Goal: Information Seeking & Learning: Learn about a topic

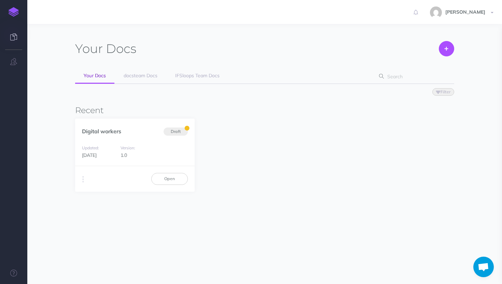
scroll to position [171, 0]
click at [190, 76] on span "IFSloops Team Docs" at bounding box center [197, 75] width 44 height 6
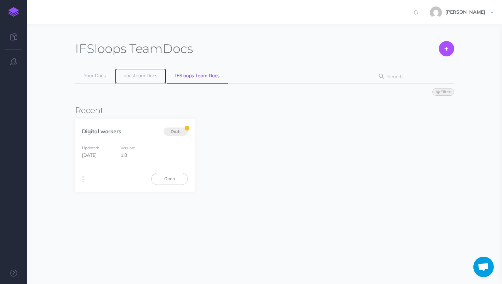
click at [129, 73] on span "docsteam Docs" at bounding box center [141, 75] width 34 height 6
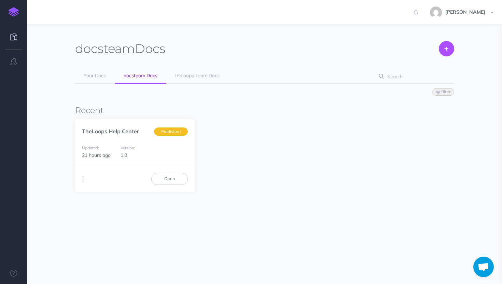
scroll to position [171, 0]
click at [132, 133] on link "TheLoops Help Center" at bounding box center [110, 131] width 57 height 7
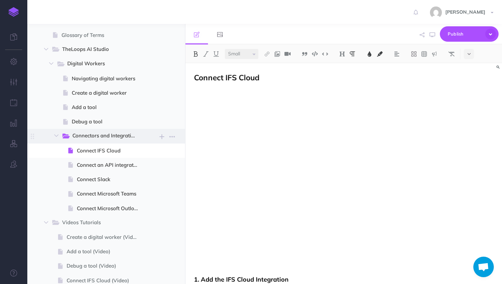
scroll to position [89, 0]
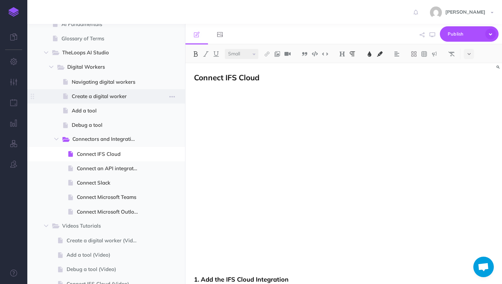
click at [96, 89] on span at bounding box center [106, 96] width 158 height 14
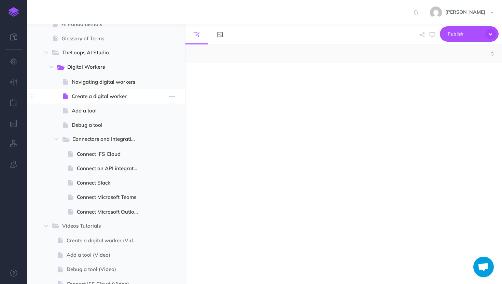
select select "null"
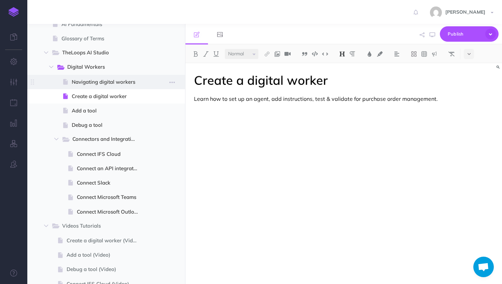
click at [98, 81] on span "Navigating digital workers" at bounding box center [108, 82] width 72 height 8
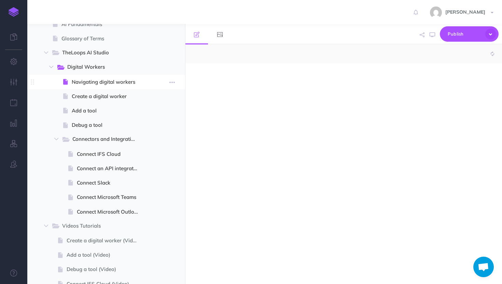
select select "null"
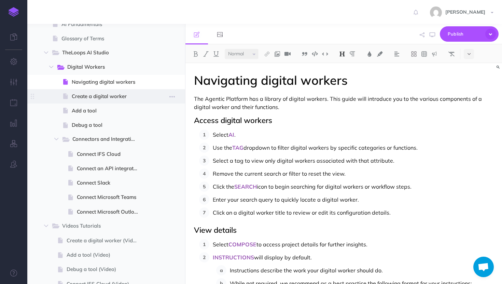
click at [98, 92] on span at bounding box center [106, 96] width 158 height 14
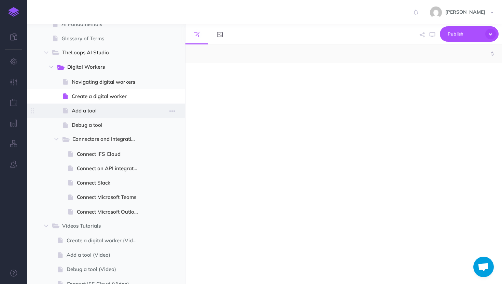
select select "null"
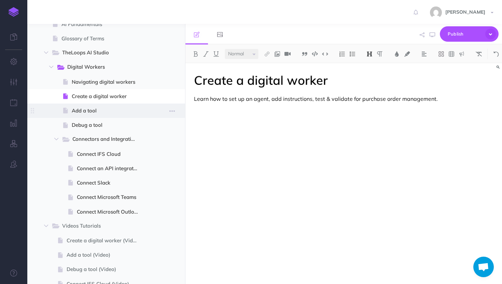
click at [102, 112] on span "Add a tool" at bounding box center [108, 111] width 72 height 8
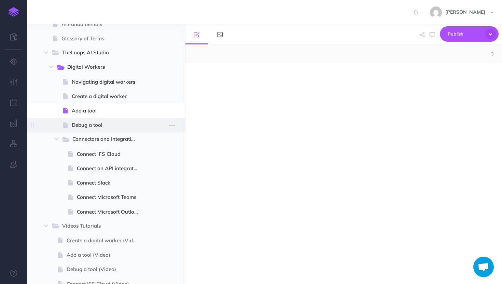
select select "null"
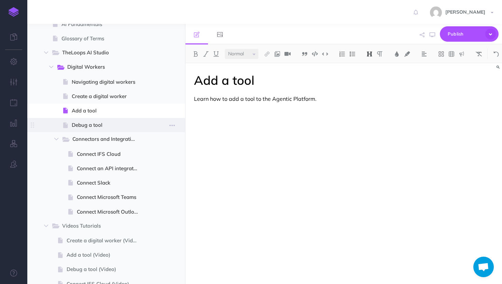
click at [102, 125] on span "Debug a tool" at bounding box center [108, 125] width 72 height 8
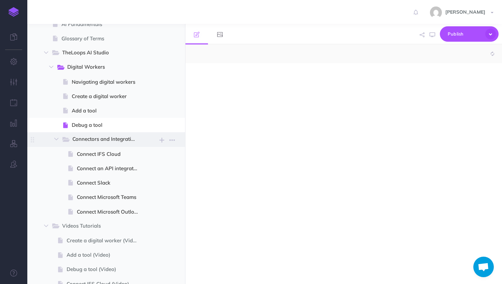
select select "null"
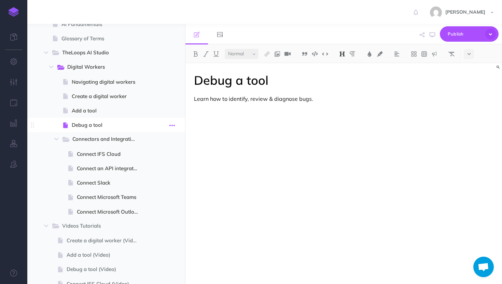
click at [170, 124] on icon "button" at bounding box center [171, 125] width 5 height 8
click at [146, 162] on link "Duplicate" at bounding box center [152, 159] width 51 height 11
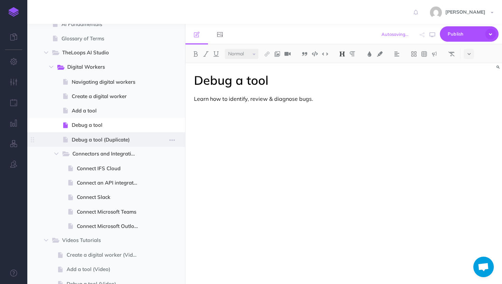
click at [129, 143] on span "Debug a tool (Duplicate)" at bounding box center [108, 140] width 72 height 8
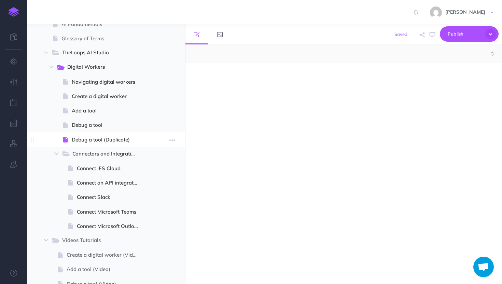
select select "null"
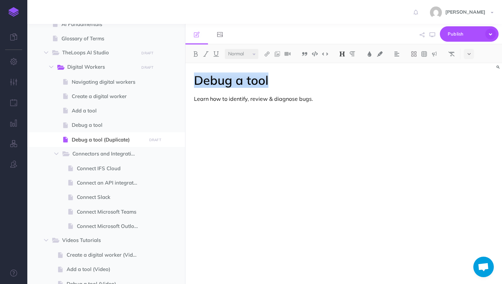
drag, startPoint x: 270, startPoint y: 78, endPoint x: 189, endPoint y: 75, distance: 80.3
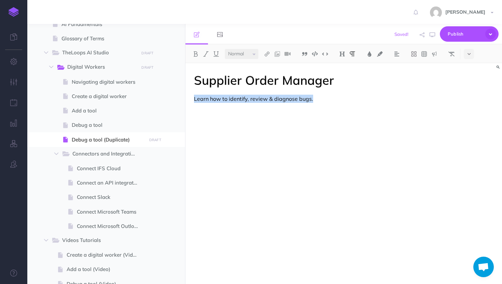
drag, startPoint x: 319, startPoint y: 101, endPoint x: 193, endPoint y: 97, distance: 125.8
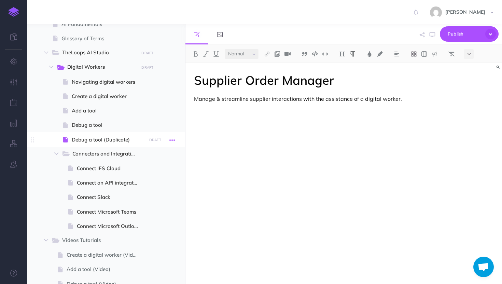
click at [174, 139] on icon "button" at bounding box center [171, 140] width 5 height 8
click at [154, 182] on link "Settings" at bounding box center [152, 185] width 51 height 11
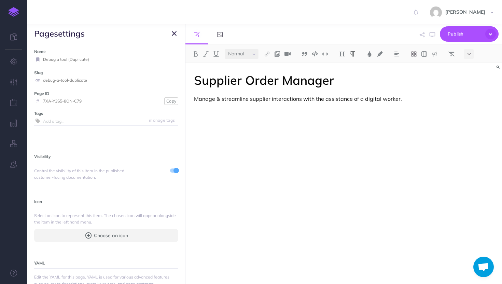
click at [100, 58] on input "Debug a tool (Duplicate)" at bounding box center [110, 59] width 135 height 9
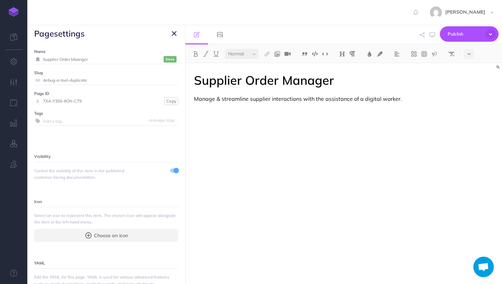
type input "Supplier Order Maanger"
click at [169, 57] on small "Save" at bounding box center [170, 59] width 9 height 5
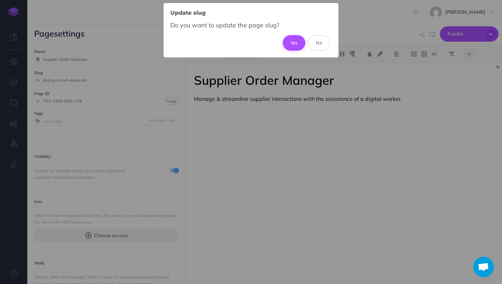
click at [298, 37] on button "Yes" at bounding box center [294, 42] width 23 height 15
type input "supplier-order-maanger"
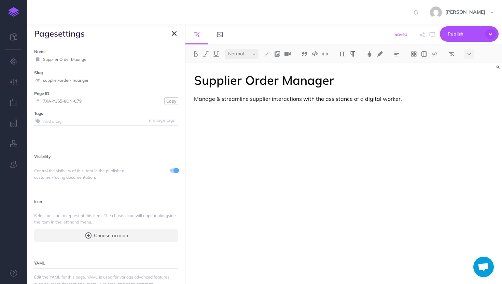
click at [173, 32] on icon "button" at bounding box center [174, 33] width 5 height 8
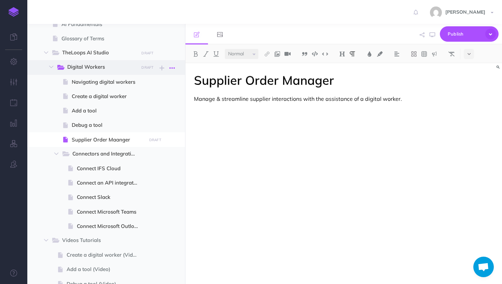
click at [174, 65] on icon "button" at bounding box center [171, 68] width 5 height 8
click at [162, 68] on icon "button" at bounding box center [162, 68] width 5 height 8
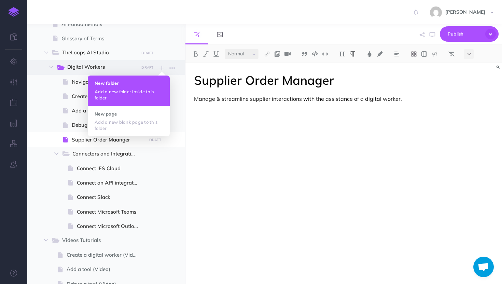
click at [147, 87] on button "New folder Add a new folder inside this folder" at bounding box center [129, 90] width 82 height 30
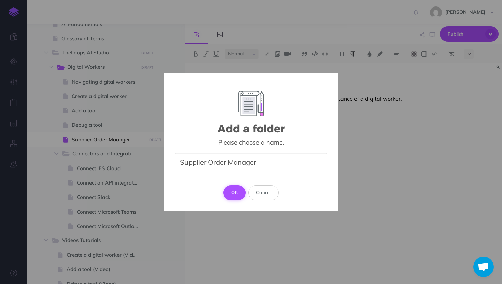
type input "Supplier Order Manager"
click at [234, 192] on button "OK" at bounding box center [234, 192] width 22 height 15
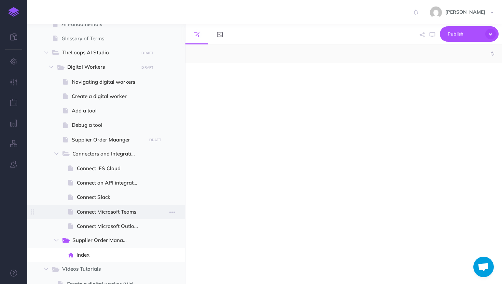
select select "null"
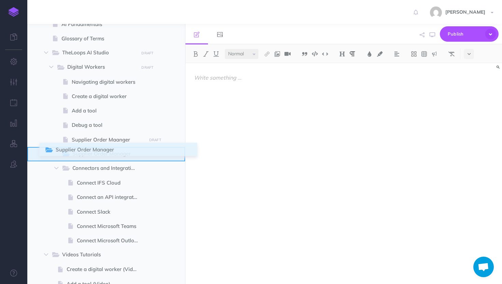
drag, startPoint x: 34, startPoint y: 240, endPoint x: 47, endPoint y: 150, distance: 91.5
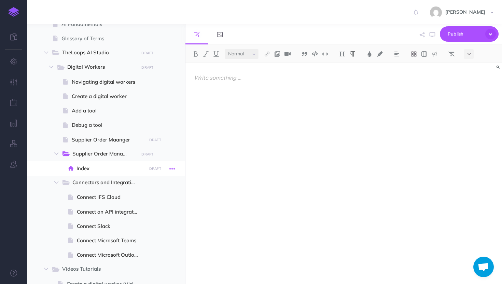
click at [173, 168] on icon "button" at bounding box center [171, 169] width 5 height 8
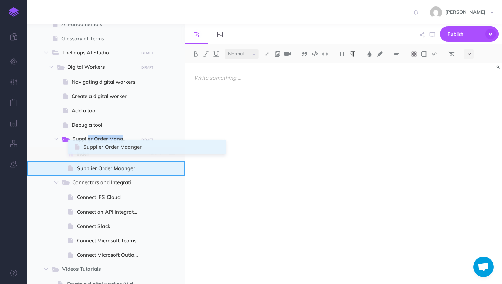
drag, startPoint x: 32, startPoint y: 140, endPoint x: 75, endPoint y: 148, distance: 43.7
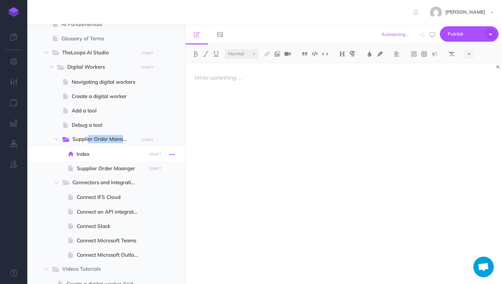
click at [170, 155] on icon "button" at bounding box center [171, 154] width 5 height 8
click at [144, 211] on link "Delete" at bounding box center [152, 211] width 51 height 11
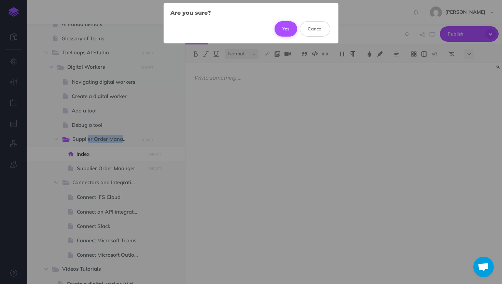
click at [287, 26] on button "Yes" at bounding box center [286, 28] width 23 height 15
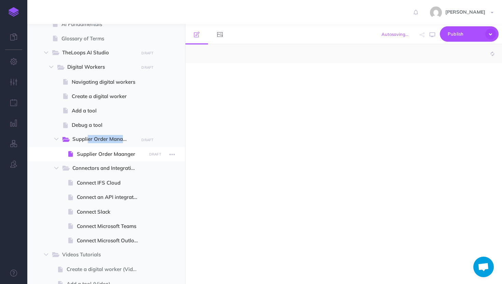
select select "null"
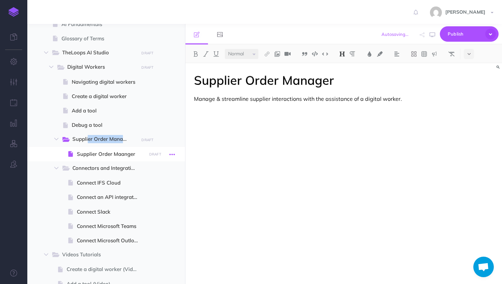
click at [169, 152] on icon "button" at bounding box center [171, 154] width 5 height 8
click at [158, 196] on link "Settings" at bounding box center [152, 200] width 51 height 11
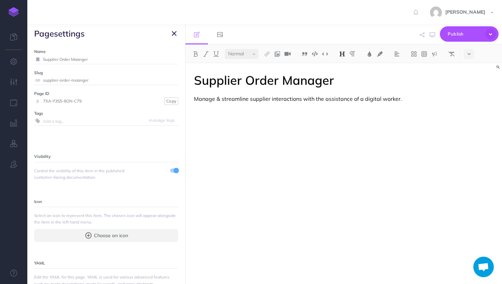
click at [80, 59] on input "Supplier Order Maanger" at bounding box center [110, 59] width 135 height 9
type input "Supplier Order Manager"
click at [167, 59] on small "Save" at bounding box center [170, 59] width 9 height 5
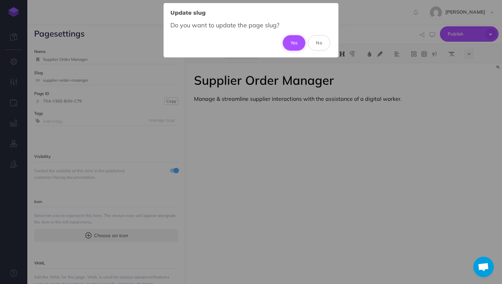
click at [294, 44] on button "Yes" at bounding box center [294, 42] width 23 height 15
type input "supplier-order-manager"
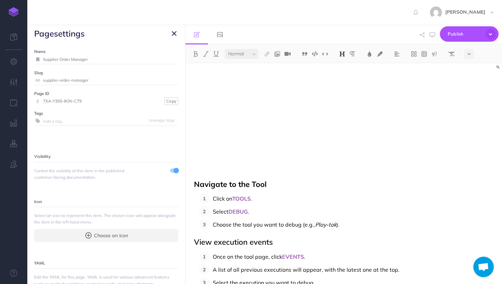
scroll to position [121, 0]
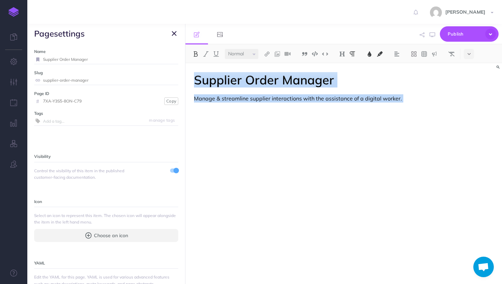
scroll to position [0, 0]
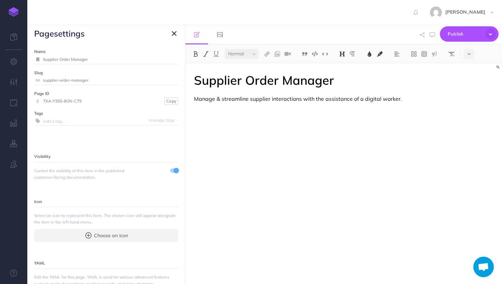
drag, startPoint x: 305, startPoint y: 255, endPoint x: 196, endPoint y: 113, distance: 178.6
click at [27, 3] on div "Toggle Navigation [PERSON_NAME] Settings Account Settings Teams docsteam IFSloo…" at bounding box center [264, 142] width 475 height 284
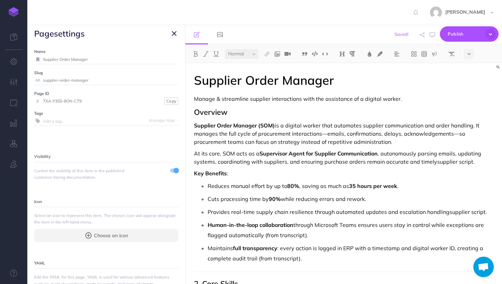
click at [230, 114] on h2 "Overview" at bounding box center [344, 112] width 300 height 8
click at [176, 34] on icon "button" at bounding box center [174, 33] width 5 height 8
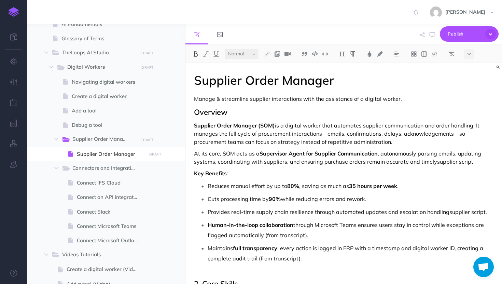
click at [274, 126] on strong "Supplier Order Manager (SOM)" at bounding box center [234, 125] width 81 height 7
click at [236, 153] on p "At its core, SOM acts as a Supervisor Agent for Supplier Communication , autono…" at bounding box center [344, 157] width 300 height 16
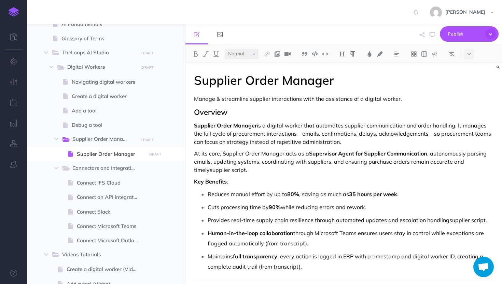
click at [210, 168] on p "At its core, Supplier Order Manager acts as a Supervisor Agent for Supplier Com…" at bounding box center [344, 161] width 300 height 25
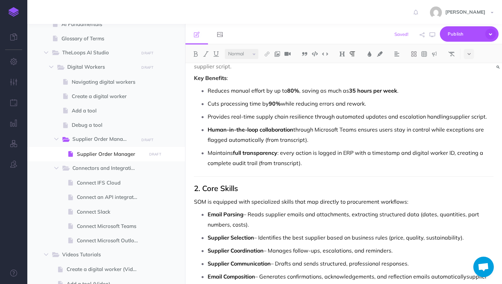
scroll to position [105, 0]
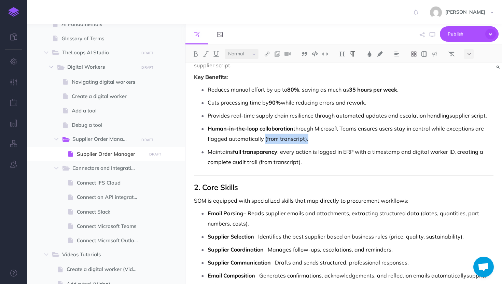
drag, startPoint x: 305, startPoint y: 139, endPoint x: 263, endPoint y: 136, distance: 41.4
click at [263, 136] on p "Human-in-the-loop collaboration through Microsoft Teams ensures users stay in c…" at bounding box center [351, 133] width 286 height 20
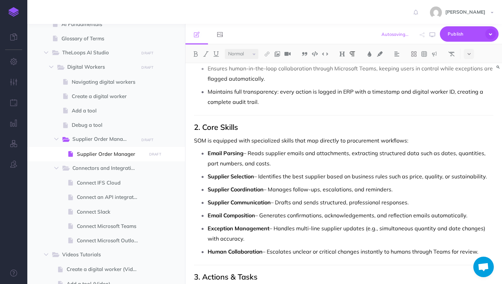
scroll to position [0, 0]
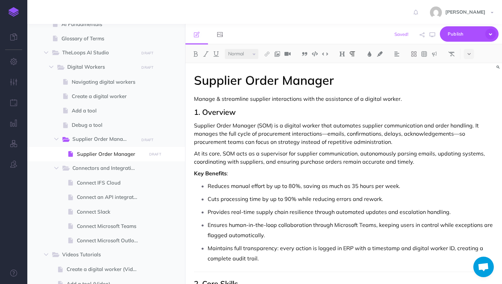
click at [204, 112] on h2 "1. Overview" at bounding box center [344, 112] width 300 height 8
click at [275, 122] on p "Supplier Order Manager (SOM) is a digital worker that automates supplier commun…" at bounding box center [344, 133] width 300 height 25
click at [235, 152] on p "At its core, SOM acts as a supervisor for supplier communication, autonomously …" at bounding box center [344, 157] width 300 height 16
click at [237, 154] on p "At its core, SOM acts as a supervisor for supplier communication, autonomously …" at bounding box center [344, 157] width 300 height 16
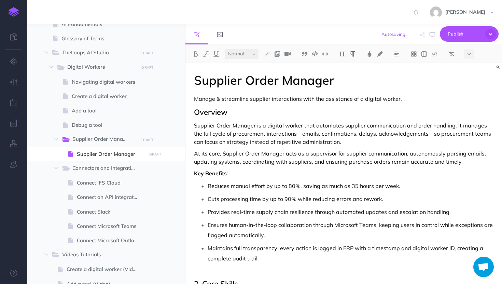
scroll to position [123, 0]
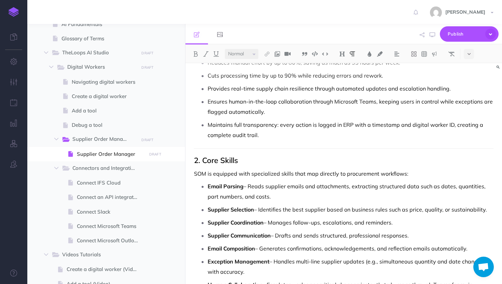
click at [205, 174] on p "SOM is equipped with specialized skills that map directly to procurement workfl…" at bounding box center [344, 173] width 300 height 8
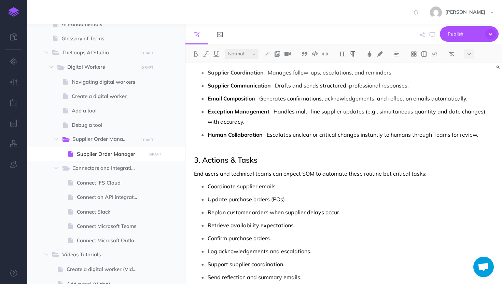
click at [313, 173] on p "End users and technical teams can expect SOM to automate these routine but crit…" at bounding box center [344, 173] width 300 height 8
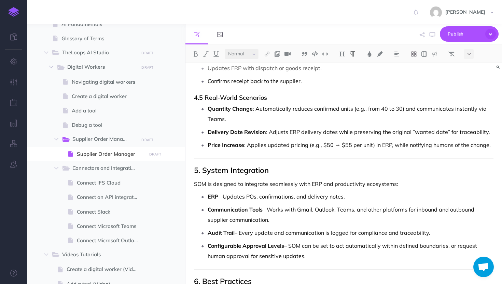
click at [206, 180] on p "SOM is designed to integrate seamlessly with ERP and productivity ecosystems:" at bounding box center [344, 184] width 300 height 8
click at [302, 240] on p "Configurable Approval Levels – SOM can be set to act automatically within defin…" at bounding box center [351, 250] width 286 height 20
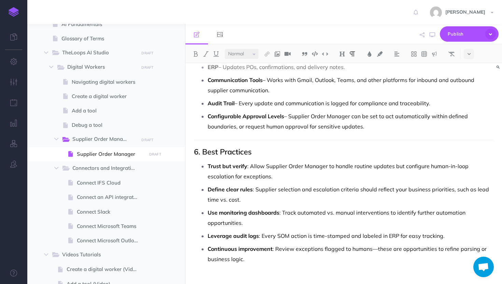
click at [288, 231] on p "Leverage audit logs : Every SOM action is time-stamped and labeled in ERP for e…" at bounding box center [351, 236] width 286 height 10
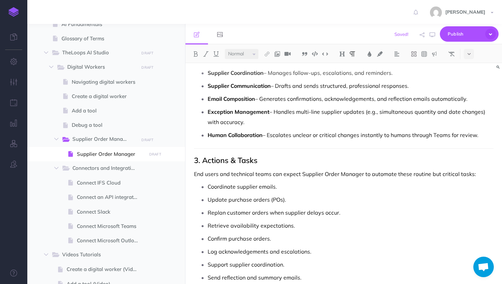
scroll to position [0, 0]
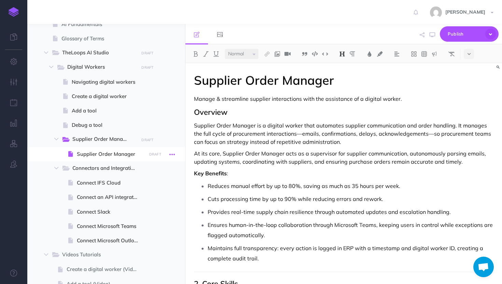
click at [173, 153] on icon "button" at bounding box center [171, 154] width 5 height 8
click at [140, 201] on link "Settings" at bounding box center [152, 200] width 51 height 11
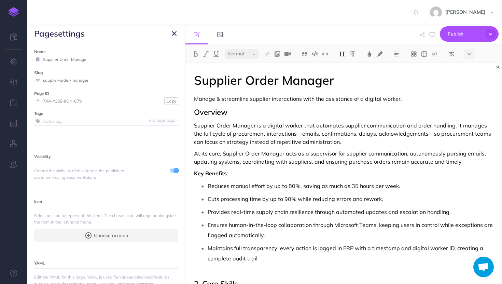
click at [131, 60] on input "Supplier Order Manager" at bounding box center [110, 59] width 135 height 9
type input "Supplier Order Manager - Fundamentals"
click at [169, 56] on button "Save" at bounding box center [170, 59] width 13 height 6
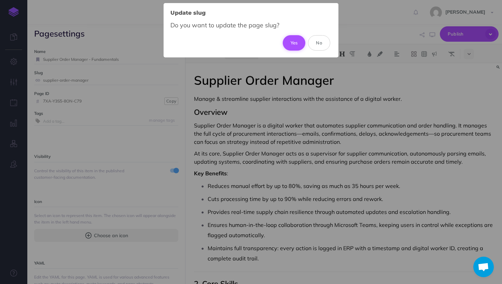
click at [297, 41] on button "Yes" at bounding box center [294, 42] width 23 height 15
type input "supplier-order-manager-fundamentals"
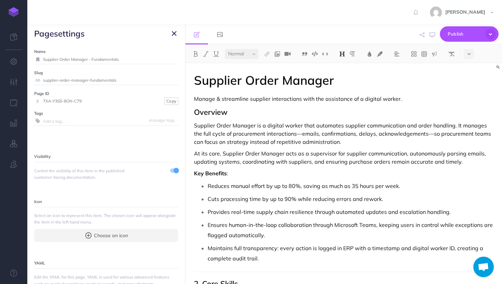
click at [173, 30] on icon "button" at bounding box center [174, 33] width 5 height 8
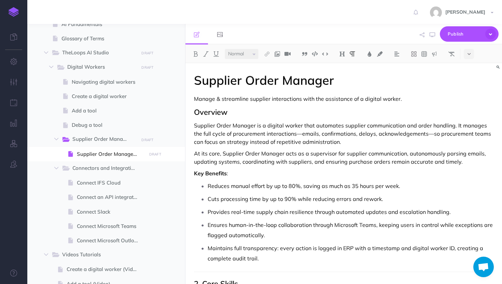
click at [335, 224] on p "Ensures human-in-the-loop collaboration through Microsoft Teams, keeping users …" at bounding box center [351, 230] width 286 height 20
click at [460, 225] on p "Ensures human-in-the-loop collaboration through a variety of tools including Sl…" at bounding box center [351, 230] width 286 height 20
click at [417, 226] on p "Ensures human-in-the-loop collaboration through a variety of tools including Sl…" at bounding box center [351, 230] width 286 height 20
click at [351, 247] on p "Maintains full transparency: every action is logged in ERP with a timestamp and…" at bounding box center [351, 253] width 286 height 20
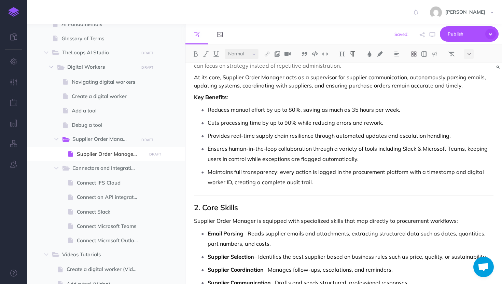
scroll to position [78, 0]
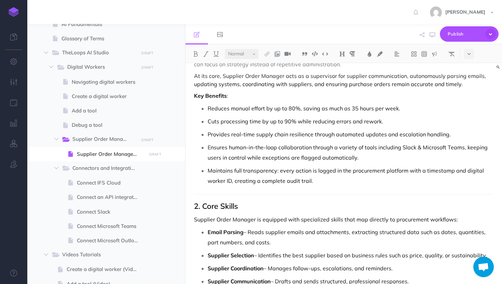
click at [242, 242] on p "Email Parsing – Reads supplier emails and attachments, extracting structured da…" at bounding box center [351, 237] width 286 height 20
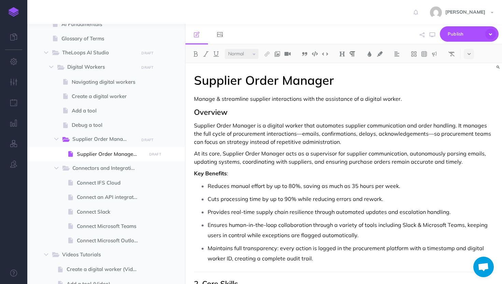
click at [411, 124] on p "Supplier Order Manager is a digital worker that automates supplier communicatio…" at bounding box center [344, 133] width 300 height 25
click at [323, 163] on p "At its core, Supplier Order Manager acts as a supervisor for supplier communica…" at bounding box center [344, 157] width 300 height 16
click at [435, 160] on p "At its core, Supplier Order Manager acts as a supervisor for supplier communica…" at bounding box center [344, 157] width 300 height 16
click at [432, 162] on p "At its core, Supplier Order Manager acts as a supervisor for supplier communica…" at bounding box center [344, 157] width 300 height 16
click at [360, 199] on p "Cuts processing time by up to 90% while reducing errors and rework." at bounding box center [351, 199] width 286 height 10
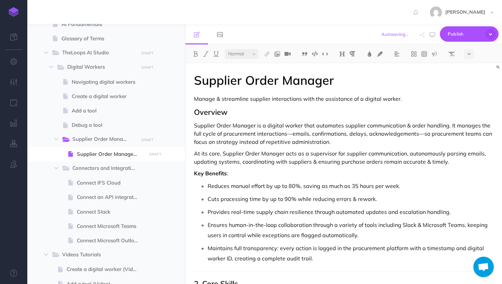
click at [396, 211] on p "Provides real-time supply chain resilience through automated updates and escala…" at bounding box center [351, 212] width 286 height 10
click at [463, 249] on p "Maintains full transparency: every action is logged in the procurement platform…" at bounding box center [351, 253] width 286 height 20
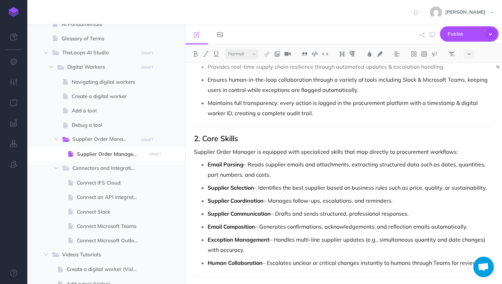
scroll to position [147, 0]
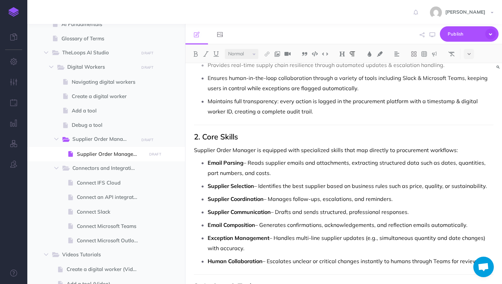
click at [314, 162] on p "Email Parsing – Reads supplier emails and attachments, extracting structured da…" at bounding box center [351, 167] width 286 height 20
click at [242, 174] on p "Email Parsing – Reads supplier emails & attachments, extracting structured data…" at bounding box center [351, 167] width 286 height 20
click at [366, 200] on p "Supplier Coordination – Manages follow-ups, escalations, and reminders." at bounding box center [351, 199] width 286 height 10
click at [304, 212] on p "Supplier Communication – Drafts and sends structured, professional responses." at bounding box center [351, 212] width 286 height 10
click at [390, 224] on p "Email Composition – Generates confirmations, acknowledgements, and reflection e…" at bounding box center [351, 225] width 286 height 10
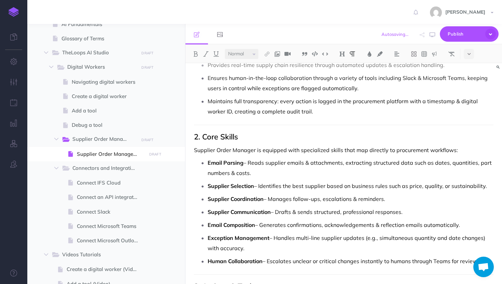
click at [290, 238] on p "Exception Management – Handles multi-line supplier updates (e.g., simultaneous …" at bounding box center [351, 243] width 286 height 20
click at [446, 237] on p "Exception Management – Handles multi-line supplier updates (e.g., simultaneous …" at bounding box center [351, 243] width 286 height 20
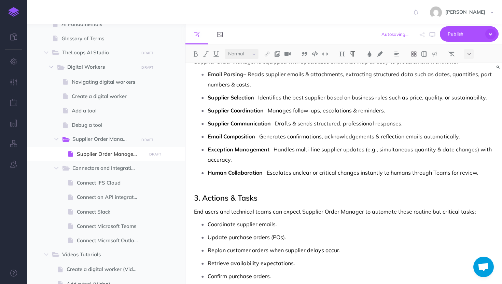
scroll to position [252, 0]
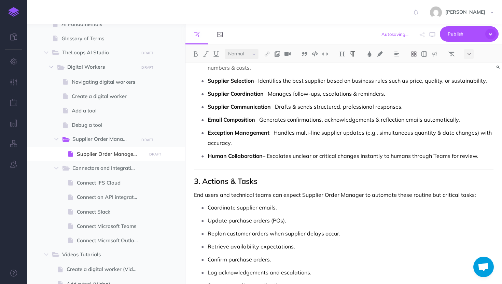
click at [228, 194] on p "End users and technical teams can expect Supplier Order Manager to automate the…" at bounding box center [344, 195] width 300 height 8
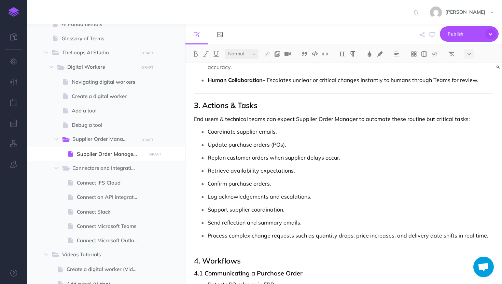
scroll to position [344, 0]
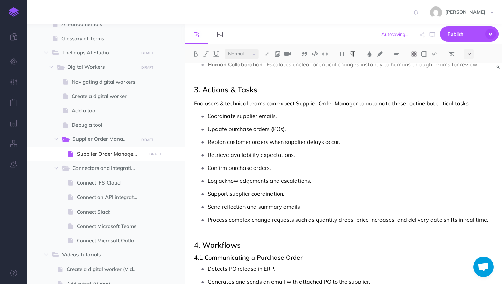
click at [280, 180] on p "Log acknowledgements and escalations." at bounding box center [351, 181] width 286 height 10
click at [257, 204] on p "Send reflection and summary emails." at bounding box center [351, 207] width 286 height 10
click at [403, 220] on p "Process complex change requests such as quantity drops, price increases, and de…" at bounding box center [351, 220] width 286 height 10
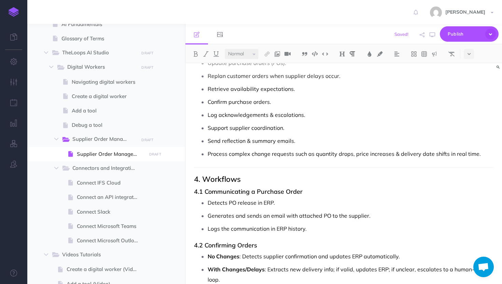
scroll to position [461, 0]
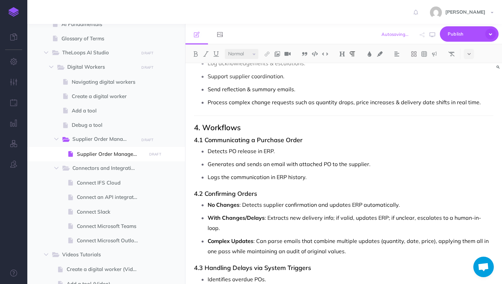
click at [245, 165] on p "Generates and sends an email with attached PO to the supplier." at bounding box center [351, 164] width 286 height 10
click at [327, 205] on p "No Changes : Detects supplier confirmation and updates ERP automatically." at bounding box center [351, 204] width 286 height 10
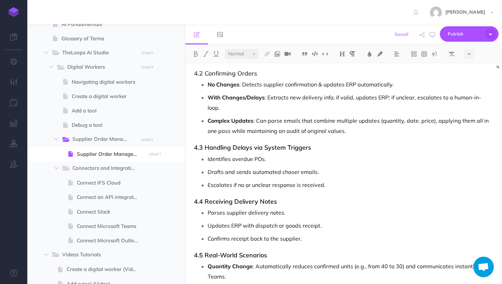
scroll to position [583, 0]
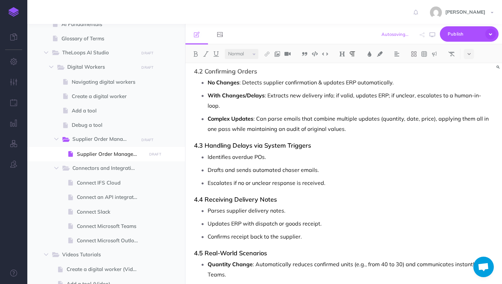
click at [234, 165] on p "Drafts and sends automated chaser emails." at bounding box center [351, 170] width 286 height 10
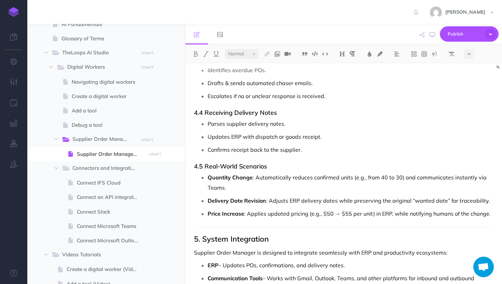
scroll to position [702, 0]
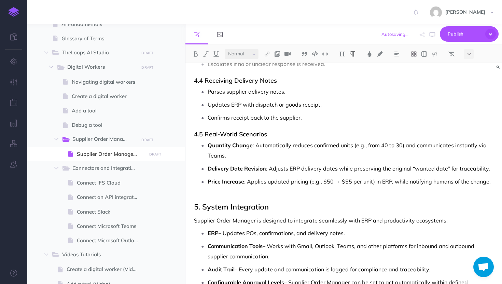
click at [413, 140] on p "Quantity Change : Automatically reduces confirmed units (e.g., from 40 to 30) a…" at bounding box center [351, 150] width 286 height 20
click at [380, 216] on p "Supplier Order Manager is designed to integrate seamlessly with ERP and product…" at bounding box center [344, 220] width 300 height 8
click at [304, 228] on p "ERP – Updates POs, confirmations, and delivery notes." at bounding box center [351, 233] width 286 height 10
click at [367, 241] on p "Communication Tools – Works with Gmail, Outlook, Teams, and other platforms for…" at bounding box center [351, 251] width 286 height 20
click at [444, 241] on p "Communication Tools – Works with Gmail, Outlook, Teams & other platforms for in…" at bounding box center [351, 251] width 286 height 20
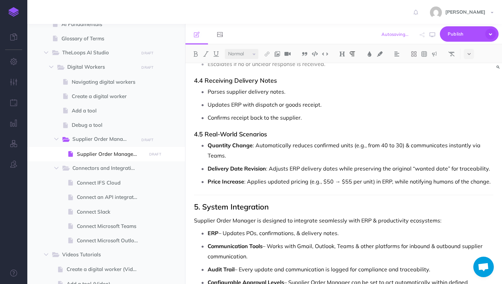
click at [284, 264] on p "Audit Trail – Every update and communication is logged for compliance and trace…" at bounding box center [351, 269] width 286 height 10
click at [394, 264] on p "Audit Trail – Every update & communication is logged for compliance and traceab…" at bounding box center [351, 269] width 286 height 10
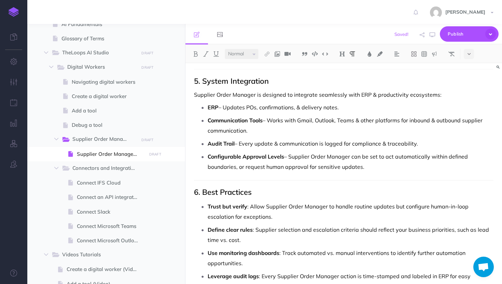
scroll to position [849, 0]
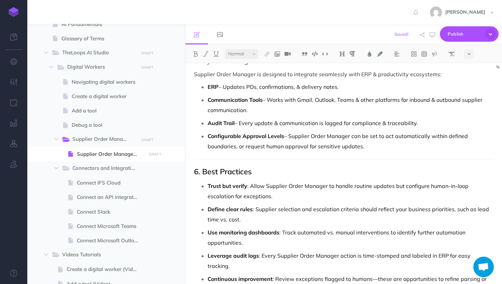
click at [309, 204] on p "Define clear rules : Supplier selection and escalation criteria should reflect …" at bounding box center [351, 214] width 286 height 20
click at [407, 250] on p "Leverage audit logs : Every Supplier Order Manager action is time-stamped and l…" at bounding box center [351, 260] width 286 height 20
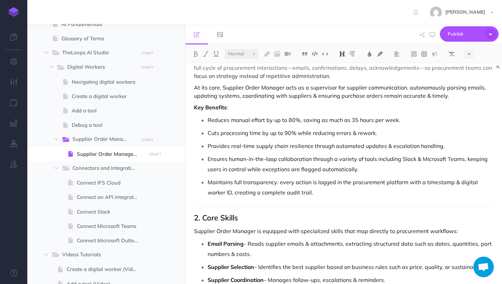
scroll to position [0, 0]
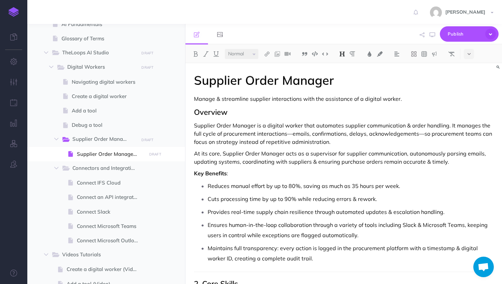
click at [293, 137] on p "Supplier Order Manager is a digital worker that automates supplier communicatio…" at bounding box center [344, 133] width 300 height 25
click at [445, 133] on p "Supplier Order Manager is a digital worker that automates supplier communicatio…" at bounding box center [344, 133] width 300 height 25
click at [390, 133] on p "Supplier Order Manager is a digital worker that automates supplier communicatio…" at bounding box center [344, 133] width 300 height 25
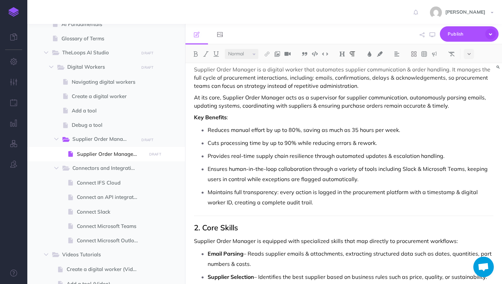
scroll to position [63, 0]
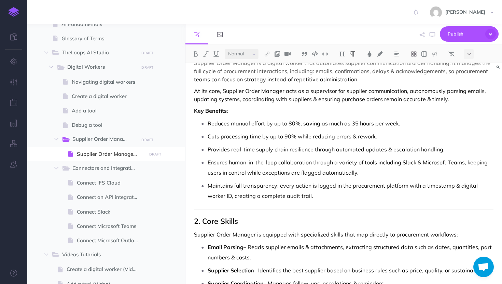
click at [203, 218] on h2 "2. Core Skills" at bounding box center [344, 221] width 300 height 8
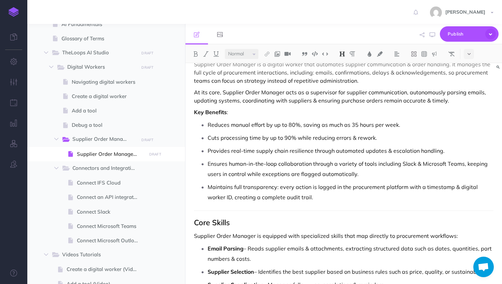
scroll to position [108, 0]
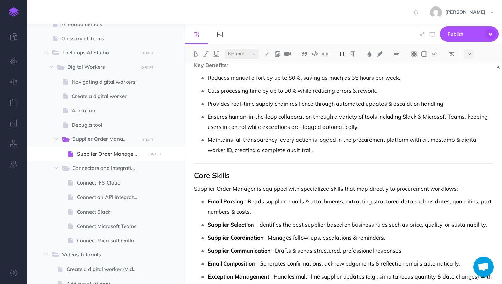
click at [249, 202] on p "Email Parsing – Reads supplier emails & attachments, extracting structured data…" at bounding box center [351, 206] width 286 height 20
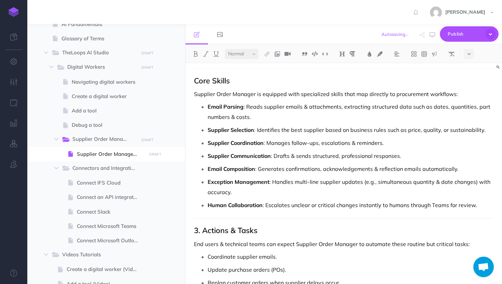
scroll to position [201, 0]
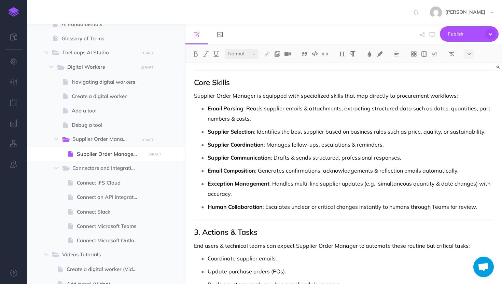
click at [442, 132] on p "Supplier Selection : Identifies the best supplier based on business rules such …" at bounding box center [351, 131] width 286 height 10
click at [452, 206] on p "Human Collaboration : Escalates unclear or critical changes instantly to humans…" at bounding box center [351, 207] width 286 height 10
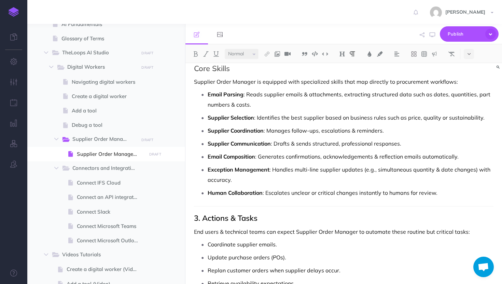
scroll to position [216, 0]
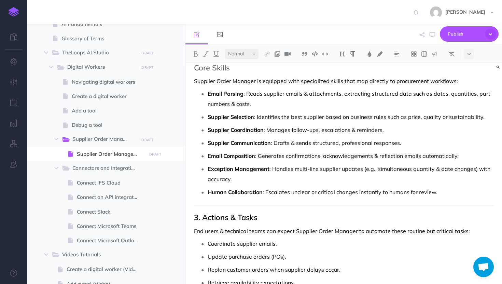
click at [203, 218] on h2 "3. Actions & Tasks" at bounding box center [344, 217] width 300 height 8
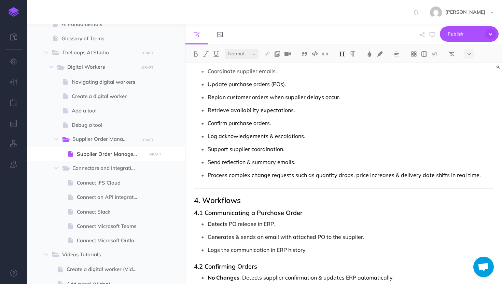
scroll to position [393, 0]
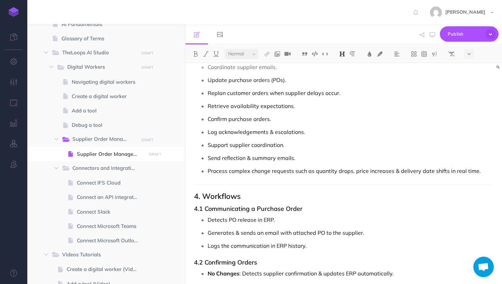
click at [204, 195] on h2 "4. Workflows" at bounding box center [344, 196] width 300 height 8
click at [205, 207] on h3 "4.1 Communicating a Purchase Order" at bounding box center [344, 208] width 300 height 7
click at [467, 54] on button at bounding box center [469, 54] width 10 height 10
click at [469, 75] on img at bounding box center [469, 75] width 6 height 5
click at [471, 53] on icon at bounding box center [469, 54] width 3 height 5
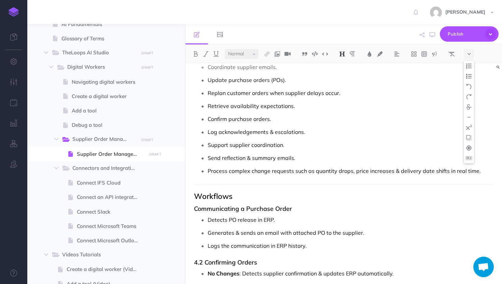
click at [470, 75] on img at bounding box center [469, 75] width 6 height 5
click at [195, 208] on h3 "Communicating a Purchase Order" at bounding box center [344, 208] width 300 height 7
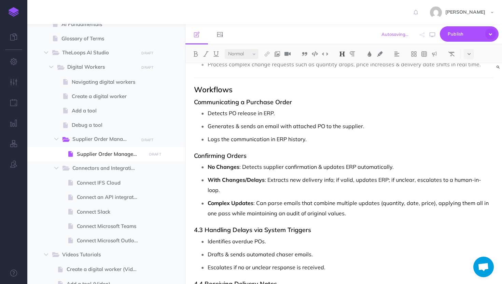
scroll to position [497, 0]
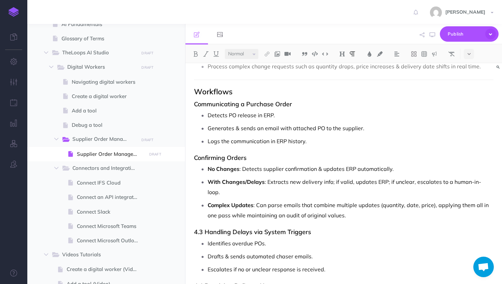
click at [273, 114] on p "Detects PO release in ERP." at bounding box center [351, 115] width 286 height 10
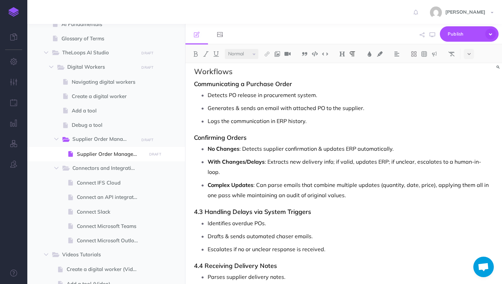
scroll to position [512, 0]
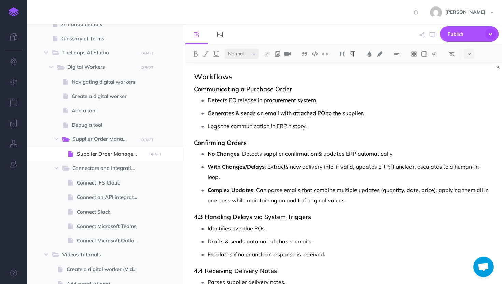
click at [383, 165] on p "With Changes/Delays : Extracts new delivery info; if valid, updates ERP; if unc…" at bounding box center [351, 172] width 286 height 20
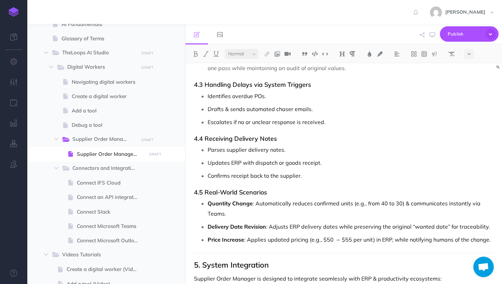
scroll to position [644, 0]
click at [206, 84] on h3 "4.3 Handling Delays via System Triggers" at bounding box center [344, 85] width 300 height 7
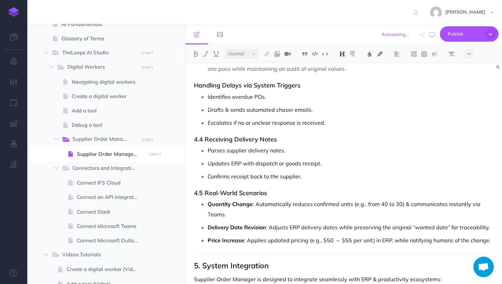
click at [206, 138] on h3 "4.4 Receiving Delivery Notes" at bounding box center [344, 139] width 300 height 7
click at [242, 162] on p "Updates ERP with dispatch or goods receipt." at bounding box center [351, 163] width 286 height 10
click at [203, 190] on h3 "4.5 Real-World Scenarios" at bounding box center [344, 193] width 300 height 7
click at [223, 215] on p "Quantity Change : Automatically reduces confirmed units (e.g., from 40 to 30) &…" at bounding box center [351, 209] width 286 height 20
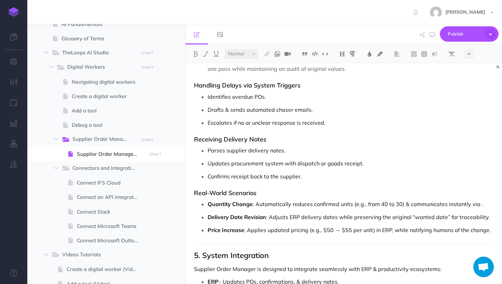
click at [477, 204] on p "Quantity Change : Automatically reduces confirmed units (e.g., from 40 to 30) &…" at bounding box center [351, 204] width 286 height 10
click at [299, 216] on p "Delivery Date Revision : Adjusts ERP delivery dates while preserving the origin…" at bounding box center [351, 217] width 286 height 10
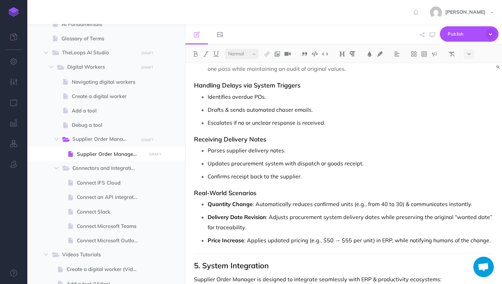
click at [387, 239] on p "Price Increase : Applies updated pricing (e.g., $50 → $55 per unit) in ERP, whi…" at bounding box center [351, 240] width 286 height 10
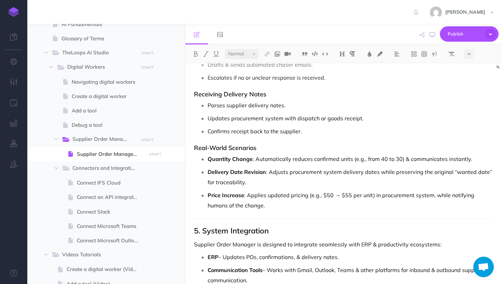
scroll to position [689, 0]
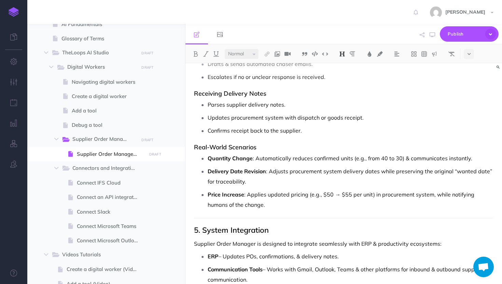
click at [204, 227] on h2 "5. System Integration" at bounding box center [344, 230] width 300 height 8
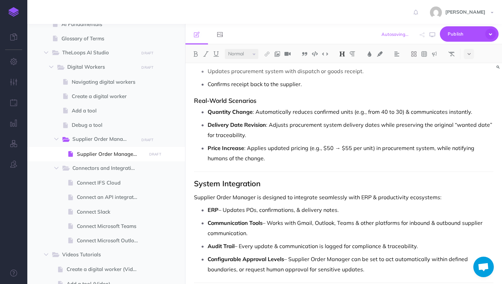
scroll to position [740, 0]
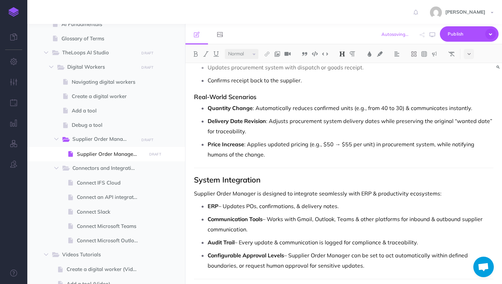
click at [370, 191] on p "Supplier Order Manager is designed to integrate seamlessly with ERP & productiv…" at bounding box center [344, 193] width 300 height 8
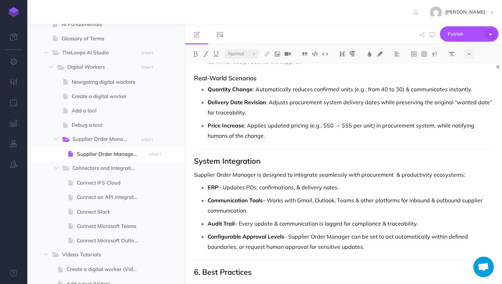
scroll to position [759, 0]
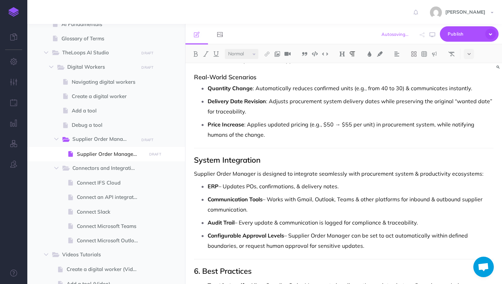
click at [358, 175] on p "Supplier Order Manager is designed to integrate seamlessly with procurement sys…" at bounding box center [344, 173] width 300 height 8
click at [412, 173] on p "Supplier Order Manager is designed to integrate seamlessly with procurement sys…" at bounding box center [344, 173] width 300 height 8
click at [295, 186] on p "ERP – Updates POs, confirmations, & delivery notes." at bounding box center [351, 186] width 286 height 10
click at [223, 185] on p "ERP – Updates POs, confirmations & delivery notes." at bounding box center [351, 186] width 286 height 10
click at [268, 201] on p "Communication Tools – Works with Gmail, Outlook, Teams & other platforms for in…" at bounding box center [351, 204] width 286 height 20
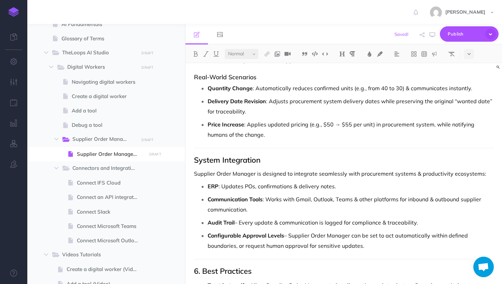
click at [238, 224] on p "Audit Trail – Every update & communication is logged for compliance & traceabil…" at bounding box center [351, 222] width 286 height 10
click at [288, 236] on p "Configurable Approval Levels – Supplier Order Manager can be set to act automat…" at bounding box center [351, 240] width 286 height 20
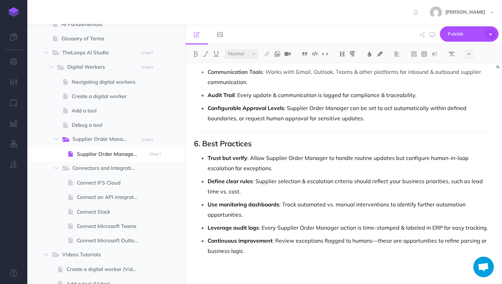
scroll to position [889, 0]
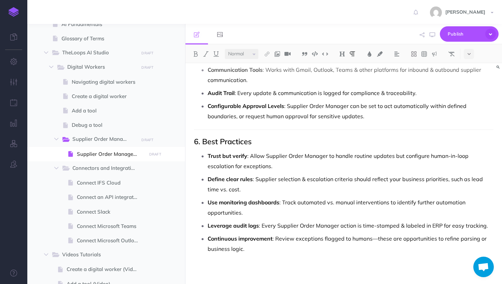
click at [203, 142] on h2 "6. Best Practices" at bounding box center [344, 141] width 300 height 8
click at [453, 155] on p "Trust but verify : Allow Supplier Order Manager to handle routine updates but c…" at bounding box center [351, 161] width 286 height 20
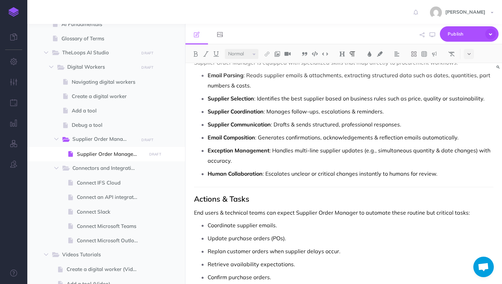
scroll to position [515, 0]
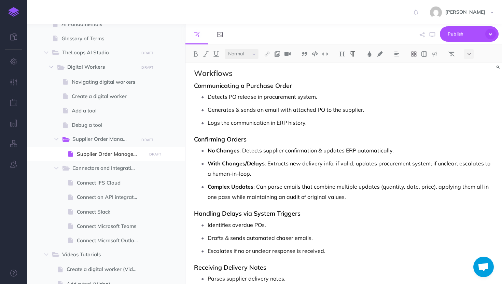
click at [229, 171] on p "With Changes/Delays : Extracts new delivery info; if valid, updates procurement…" at bounding box center [351, 168] width 286 height 20
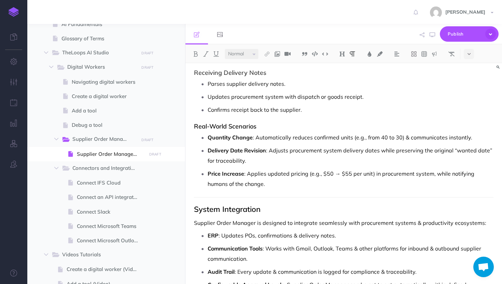
scroll to position [831, 0]
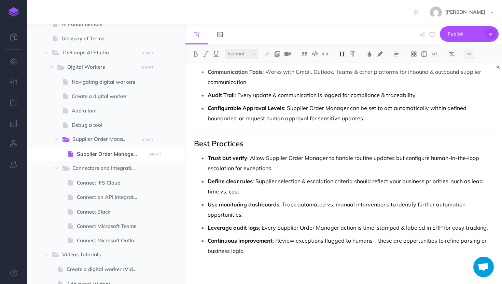
scroll to position [889, 0]
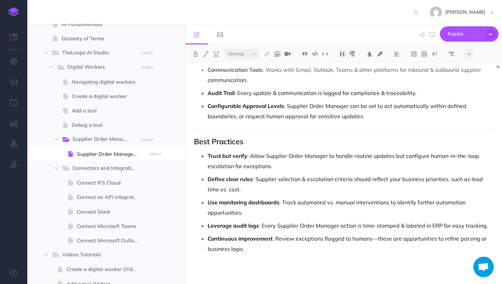
click at [441, 222] on p "Leverage audit logs : Every Supplier Order Manager action is time-stamped & lab…" at bounding box center [351, 225] width 286 height 10
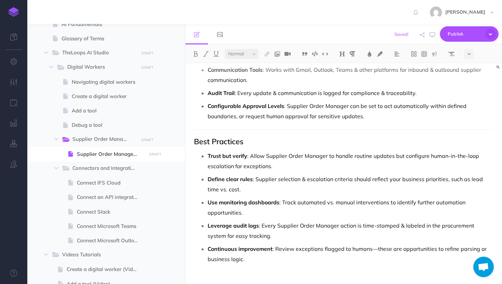
click at [375, 249] on p "Continuous improvement : Review exceptions flagged to humans—these are opportun…" at bounding box center [351, 254] width 286 height 20
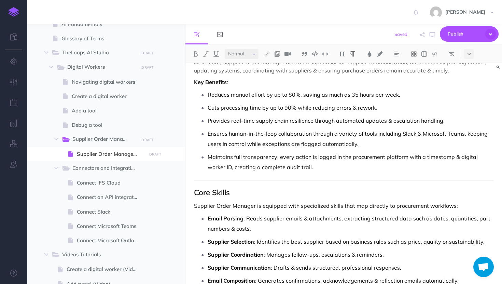
scroll to position [0, 0]
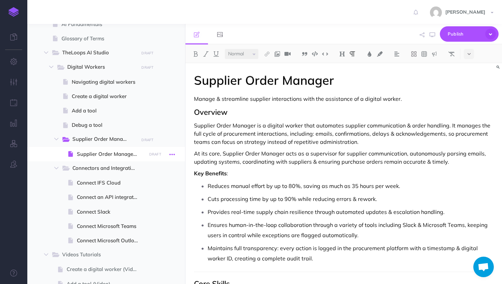
click at [173, 151] on icon "button" at bounding box center [171, 154] width 5 height 8
click at [156, 198] on link "Settings" at bounding box center [152, 200] width 51 height 11
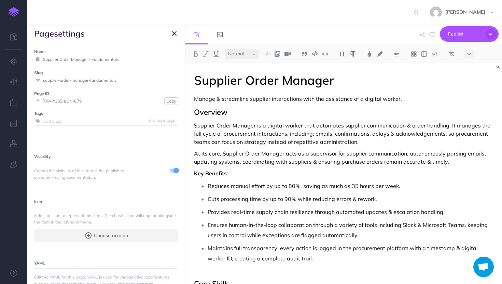
drag, startPoint x: 122, startPoint y: 58, endPoint x: 40, endPoint y: 58, distance: 82.0
click at [40, 58] on div "Supplier Order Manager - Fundamentals" at bounding box center [106, 59] width 144 height 9
type input "Fundamentals - Supplier Order Manager"
click at [169, 59] on small "Save" at bounding box center [170, 59] width 9 height 5
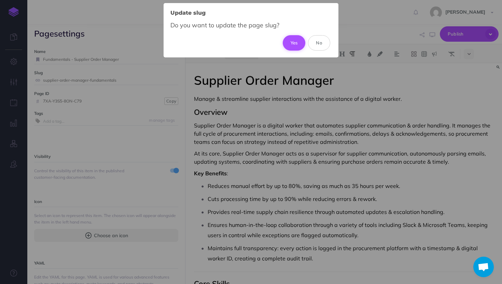
click at [293, 41] on button "Yes" at bounding box center [294, 42] width 23 height 15
type input "fundamentals-supplier-order-manager"
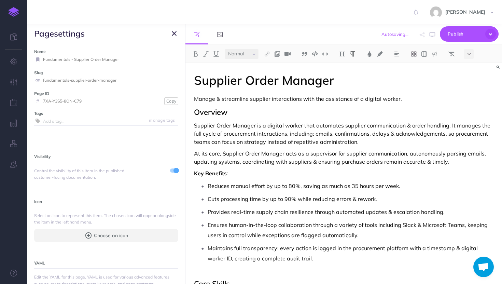
click at [175, 33] on icon "button" at bounding box center [174, 33] width 5 height 8
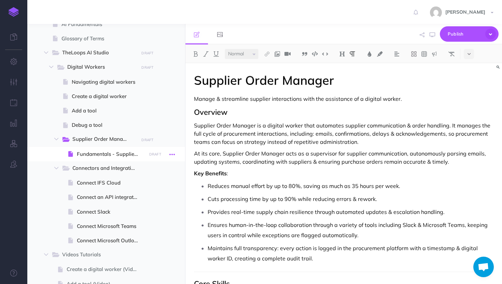
click at [171, 155] on icon "button" at bounding box center [171, 154] width 5 height 8
click at [153, 188] on link "Duplicate" at bounding box center [152, 188] width 51 height 11
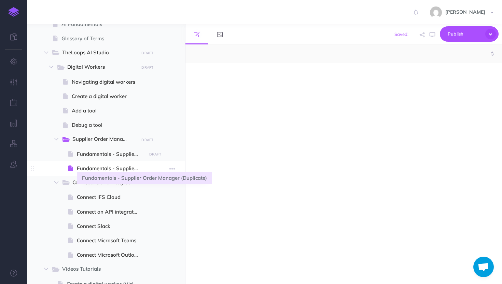
select select "null"
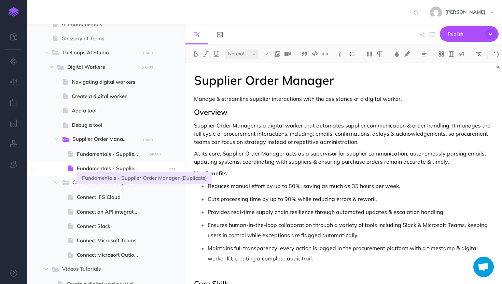
click at [137, 169] on span "Fundamentals - Supplier Order Manager (Duplicate)" at bounding box center [110, 168] width 67 height 8
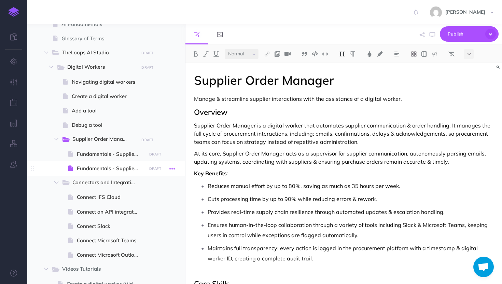
click at [169, 168] on icon "button" at bounding box center [171, 169] width 5 height 8
click at [316, 76] on h1 "Supplier Order Manager" at bounding box center [344, 80] width 300 height 14
click at [194, 81] on h1 "Supplier Order Manager" at bounding box center [344, 80] width 300 height 14
click at [111, 154] on span "Fundamentals - Supplier Order Manager" at bounding box center [110, 154] width 67 height 8
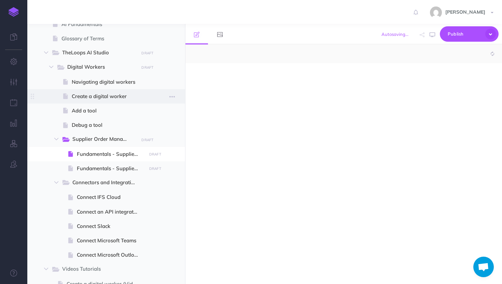
select select "null"
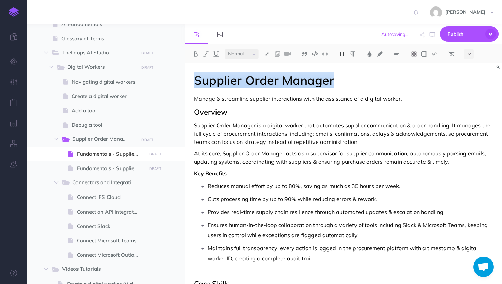
drag, startPoint x: 195, startPoint y: 81, endPoint x: 344, endPoint y: 87, distance: 149.4
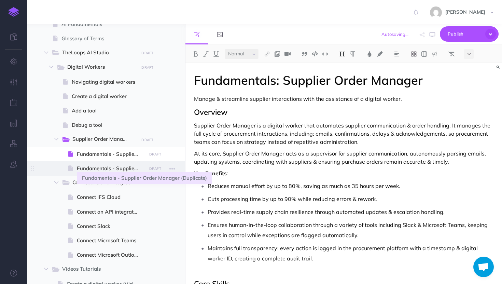
click at [97, 164] on span "Fundamentals - Supplier Order Manager (Duplicate)" at bounding box center [110, 168] width 67 height 8
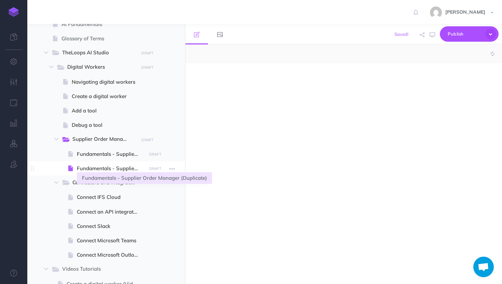
select select "null"
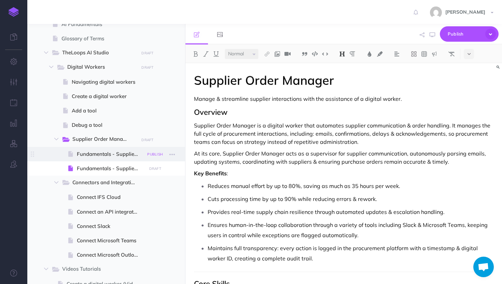
click at [154, 155] on small "PUBLISH" at bounding box center [155, 154] width 16 height 4
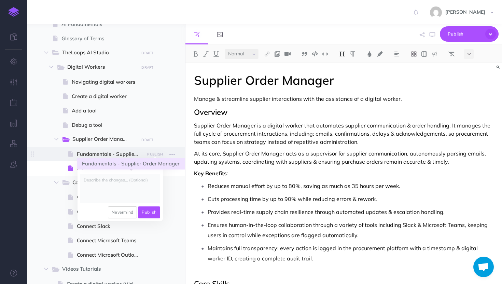
click at [116, 155] on span "Fundamentals - Supplier Order Manager" at bounding box center [110, 154] width 67 height 8
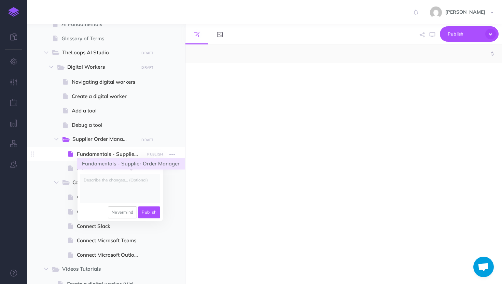
select select "null"
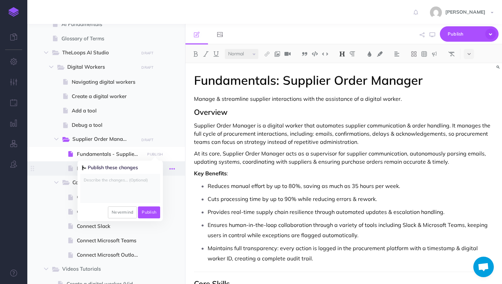
click at [176, 170] on button "button" at bounding box center [172, 168] width 12 height 9
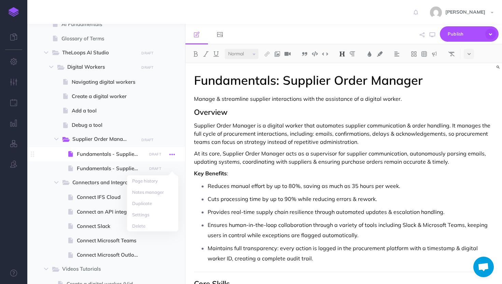
click at [173, 152] on icon "button" at bounding box center [171, 154] width 5 height 8
click at [152, 196] on link "Settings" at bounding box center [152, 200] width 51 height 11
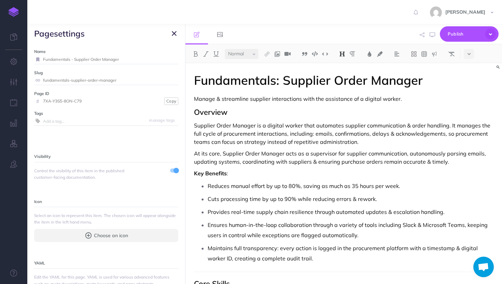
click at [75, 59] on input "Fundamentals - Supplier Order Manager" at bounding box center [110, 59] width 135 height 9
type input "Fundamentals: Supplier Order Manager"
click at [168, 60] on small "Save" at bounding box center [170, 59] width 9 height 5
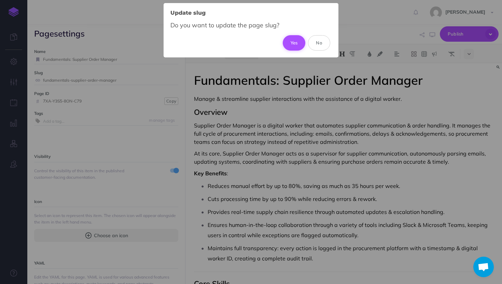
click at [287, 42] on button "Yes" at bounding box center [294, 42] width 23 height 15
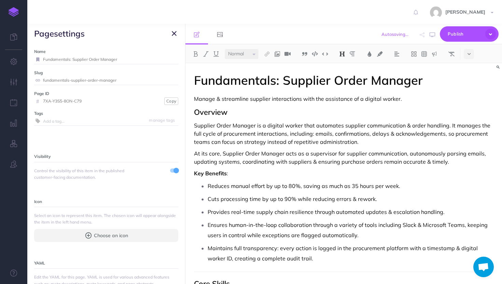
click at [176, 33] on icon "button" at bounding box center [174, 33] width 5 height 8
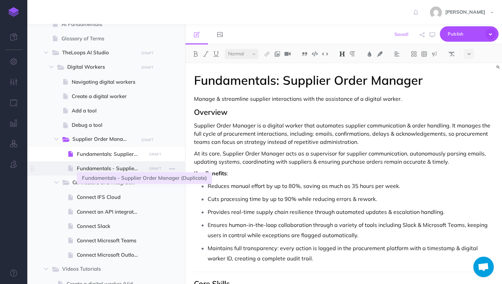
click at [125, 166] on span "Fundamentals - Supplier Order Manager (Duplicate)" at bounding box center [110, 168] width 67 height 8
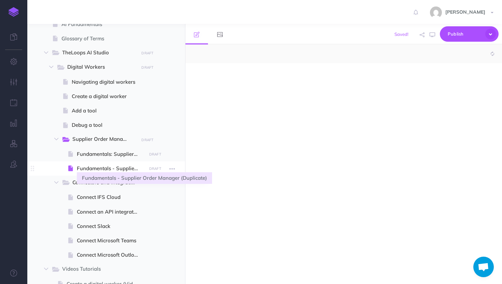
select select "null"
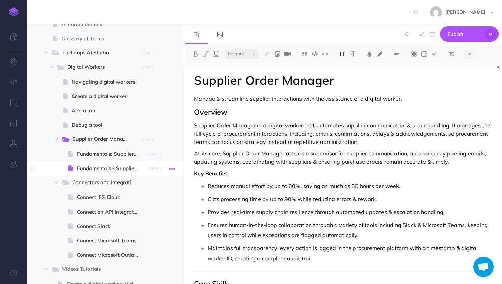
click at [172, 168] on icon "button" at bounding box center [171, 169] width 5 height 8
click at [146, 212] on link "Settings" at bounding box center [152, 214] width 51 height 11
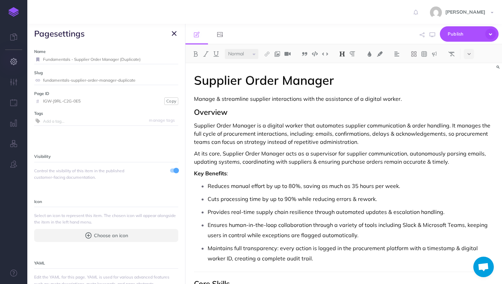
drag, startPoint x: 146, startPoint y: 59, endPoint x: 23, endPoint y: 59, distance: 122.3
click at [27, 59] on div "Toggle Navigation [PERSON_NAME] Settings Account Settings Teams docsteam IFSloo…" at bounding box center [264, 142] width 475 height 284
type input "FAQ: Supplier Order Manager"
click at [170, 57] on small "Save" at bounding box center [170, 59] width 9 height 5
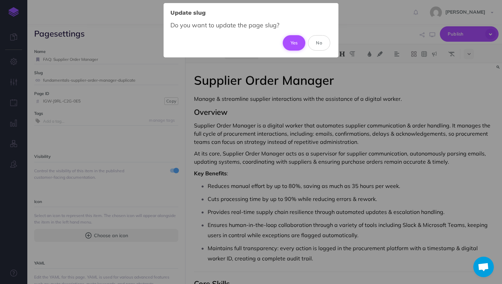
click at [297, 40] on button "Yes" at bounding box center [294, 42] width 23 height 15
type input "faq-supplier-order-manager"
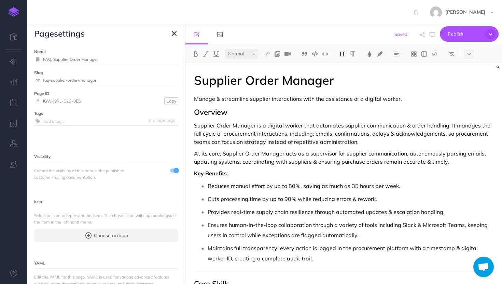
click at [174, 35] on icon "button" at bounding box center [174, 33] width 5 height 8
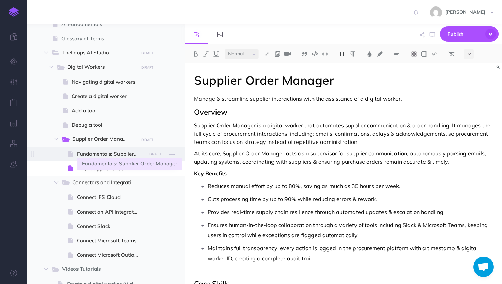
click at [109, 150] on span "Fundamentals: Supplier Order Manager" at bounding box center [110, 154] width 67 height 8
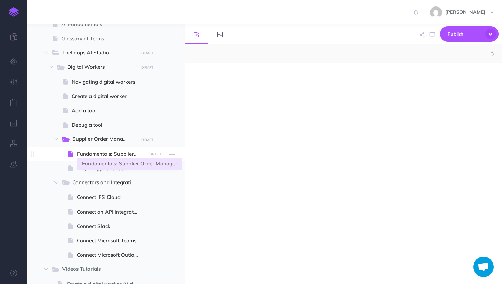
select select "null"
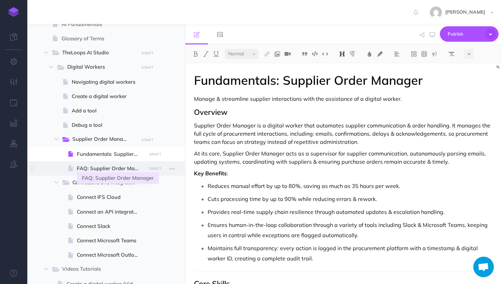
click at [108, 169] on span "FAQ: Supplier Order Manager" at bounding box center [110, 168] width 67 height 8
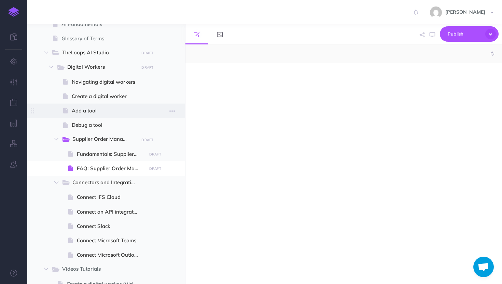
select select "null"
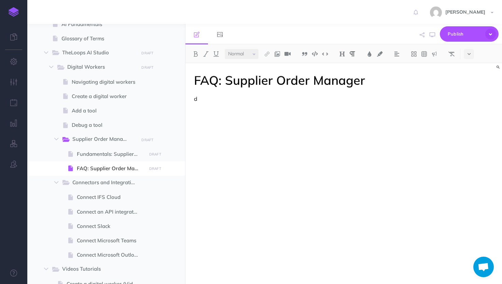
drag, startPoint x: 195, startPoint y: 97, endPoint x: 254, endPoint y: 283, distance: 194.5
click at [254, 283] on div "FAQ: Supplier Order Manager d" at bounding box center [343, 173] width 317 height 221
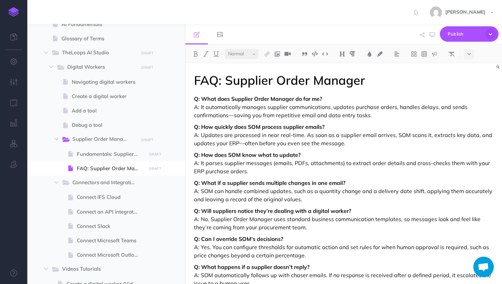
click at [198, 106] on p "Q: What does Supplier Order Manager do for me? A: It automatically manages supp…" at bounding box center [344, 107] width 300 height 25
click at [196, 53] on img at bounding box center [196, 53] width 6 height 5
click at [197, 134] on p "Q: How quickly does SOM process supplier emails? A: Updates are processed in ne…" at bounding box center [344, 135] width 300 height 25
click at [199, 53] on button at bounding box center [196, 54] width 10 height 10
click at [198, 165] on p "Q: How does SOM know what to update? A: It parses supplier messages (emails, PD…" at bounding box center [344, 163] width 300 height 25
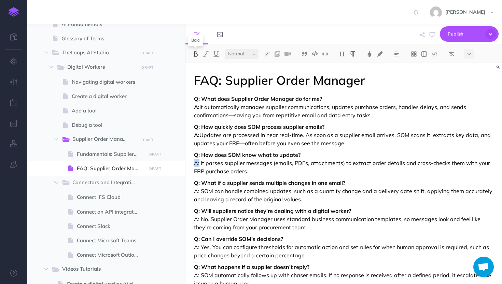
click at [198, 56] on img at bounding box center [196, 53] width 6 height 5
click at [199, 191] on p "Q: What if a supplier sends multiple changes in one email? A: SOM can handle co…" at bounding box center [344, 191] width 300 height 25
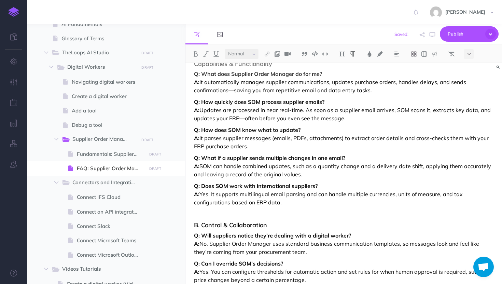
scroll to position [35, 0]
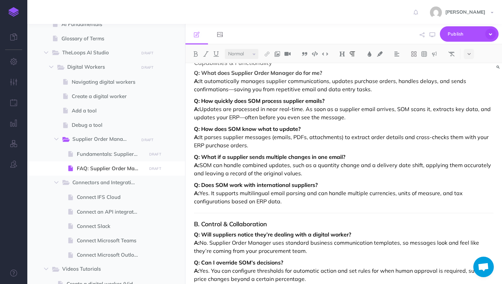
click at [203, 222] on h3 "B. Control & Collaboration" at bounding box center [344, 224] width 300 height 7
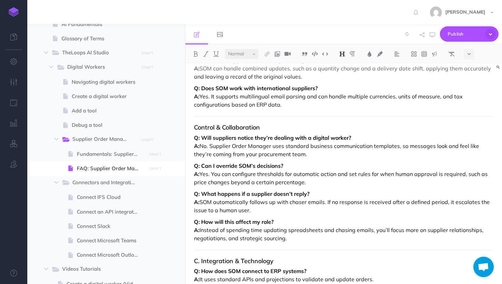
scroll to position [138, 0]
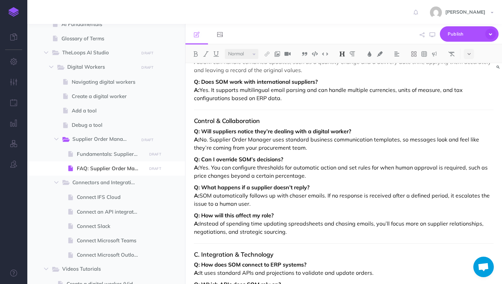
click at [201, 254] on h3 "C. Integration & Technology" at bounding box center [344, 254] width 300 height 7
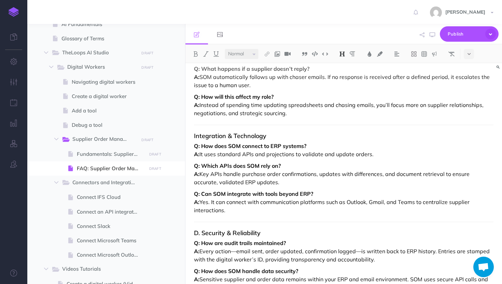
scroll to position [259, 0]
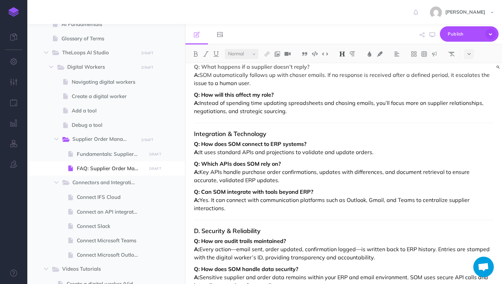
click at [204, 232] on h3 "D. Security & Reliability" at bounding box center [344, 231] width 300 height 7
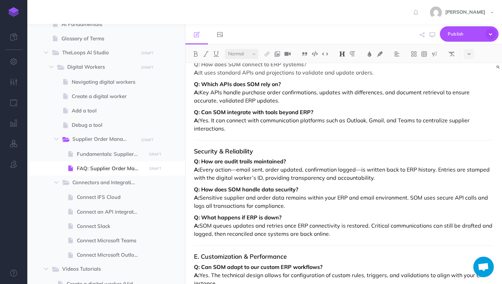
scroll to position [383, 0]
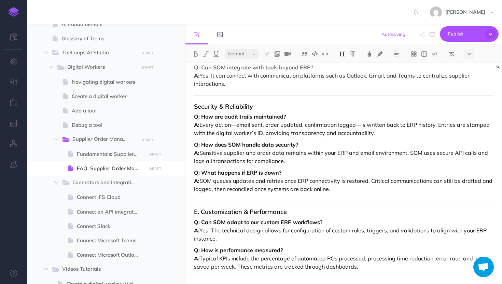
click at [201, 209] on h3 "E. Customization & Performance" at bounding box center [344, 211] width 300 height 7
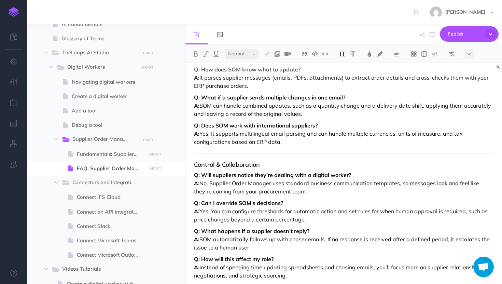
scroll to position [0, 0]
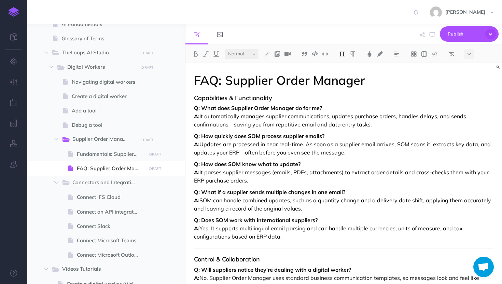
click at [262, 136] on strong "Q: How quickly does SOM process supplier emails?" at bounding box center [259, 136] width 130 height 7
click at [407, 143] on p "Q: How quickly does Supplier Order Manager process supplier emails? A: Updates …" at bounding box center [344, 144] width 300 height 25
click at [242, 165] on strong "Q: How does SOM know what to update?" at bounding box center [247, 164] width 107 height 7
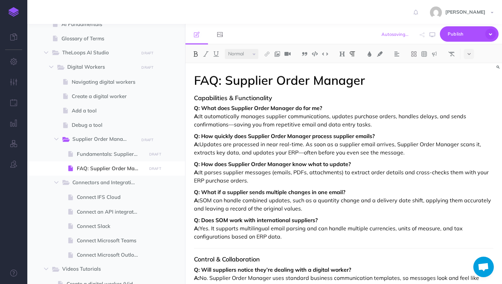
click at [211, 200] on p "Q: What if a supplier sends multiple changes in one email? A: SOM can handle co…" at bounding box center [344, 200] width 300 height 25
click at [226, 222] on strong "Q: Does SOM work with international suppliers?" at bounding box center [256, 220] width 124 height 7
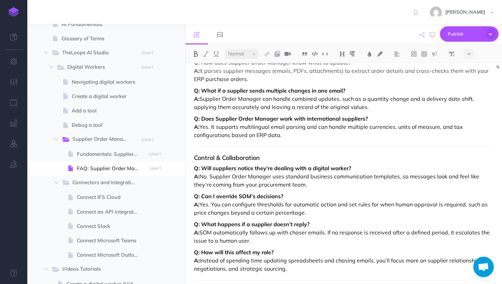
scroll to position [117, 0]
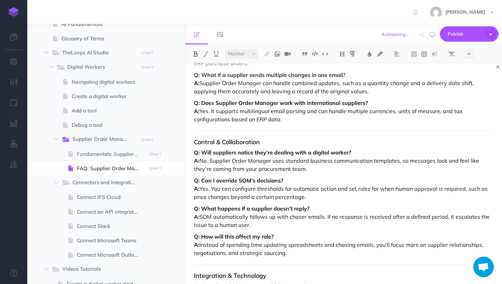
click at [252, 180] on strong "Q: Can I override SOM’s decisions?" at bounding box center [238, 180] width 89 height 7
click at [214, 217] on p "Q: What happens if a supplier doesn’t reply? A: SOM automatically follows up wi…" at bounding box center [344, 216] width 300 height 25
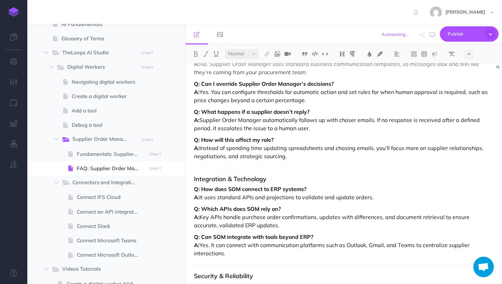
scroll to position [219, 0]
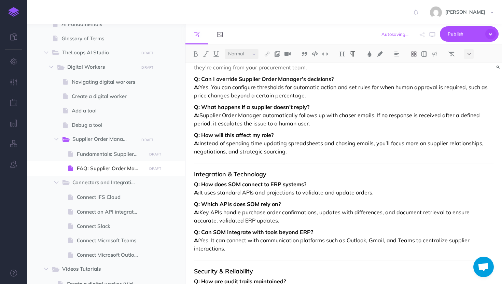
click at [242, 182] on strong "Q: How does SOM connect to ERP systems?" at bounding box center [250, 184] width 112 height 7
click at [260, 202] on strong "Q: Which APIs does SOM rely on?" at bounding box center [237, 204] width 87 height 7
click at [225, 232] on strong "Q: Can SOM integrate with tools beyond ERP?" at bounding box center [253, 232] width 119 height 7
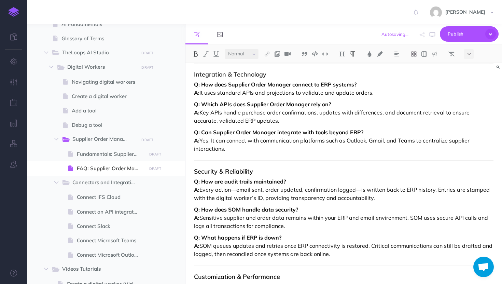
scroll to position [321, 0]
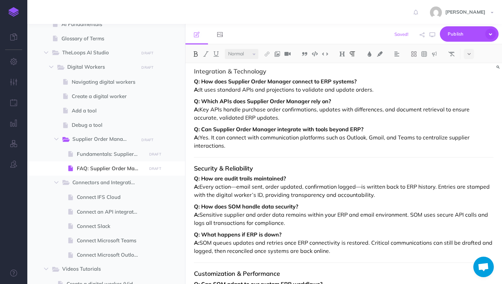
click at [241, 205] on strong "Q: How does SOM handle data security?" at bounding box center [246, 206] width 104 height 7
click at [418, 216] on p "Q: How does Supplier Order Manager handle data security? A: Sensitive supplier …" at bounding box center [344, 214] width 300 height 25
click at [213, 243] on p "Q: What happens if ERP is down? A: SOM queues updates and retries once ERP conn…" at bounding box center [344, 242] width 300 height 25
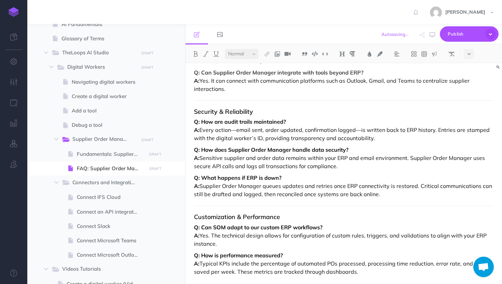
scroll to position [383, 0]
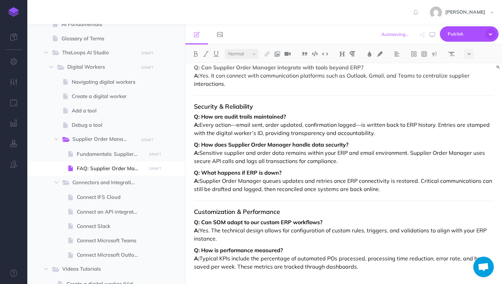
click at [223, 223] on strong "Q: Can SOM adapt to our custom ERP workflows?" at bounding box center [258, 222] width 128 height 7
click at [354, 192] on p "Q: What happens if ERP is down? A: Supplier Order Manager queues updates and re…" at bounding box center [344, 180] width 300 height 25
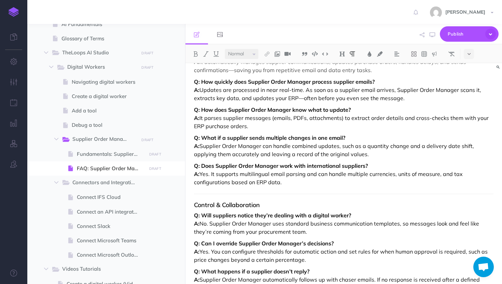
scroll to position [0, 0]
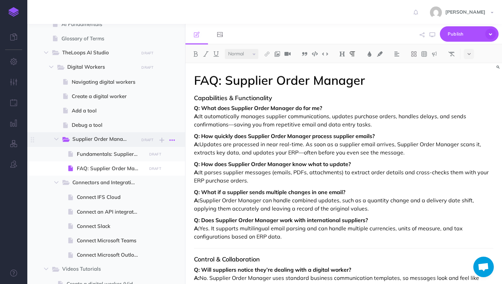
click at [174, 139] on icon "button" at bounding box center [171, 140] width 5 height 8
click at [159, 170] on link "Settings" at bounding box center [152, 174] width 51 height 11
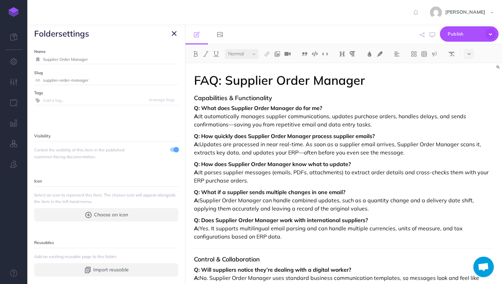
click at [173, 33] on icon "button" at bounding box center [174, 33] width 5 height 8
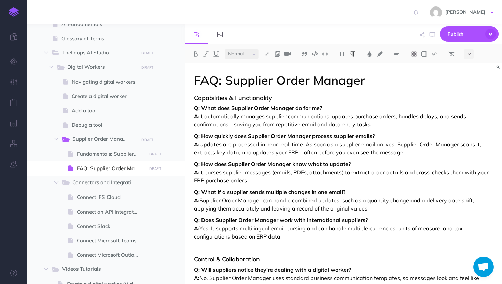
click at [491, 13] on link "[PERSON_NAME]" at bounding box center [462, 12] width 79 height 24
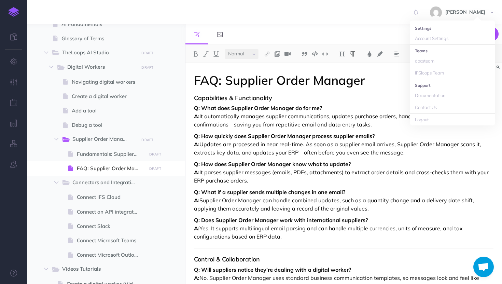
click at [396, 22] on div "[PERSON_NAME] Settings Account Settings Teams docsteam IFSloops Team Support Do…" at bounding box center [251, 12] width 492 height 24
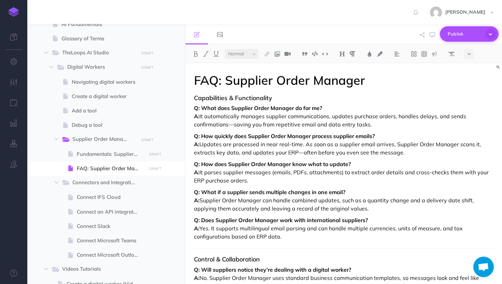
click at [494, 30] on icon "button" at bounding box center [490, 34] width 11 height 11
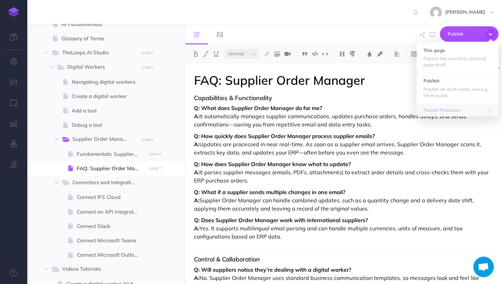
click at [412, 20] on div "[PERSON_NAME] Settings Account Settings Teams docsteam IFSloops Team Support Do…" at bounding box center [251, 12] width 492 height 24
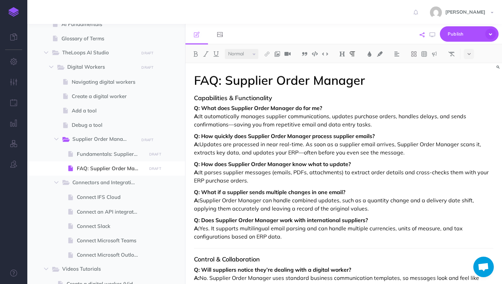
click at [423, 36] on icon "button" at bounding box center [422, 34] width 5 height 5
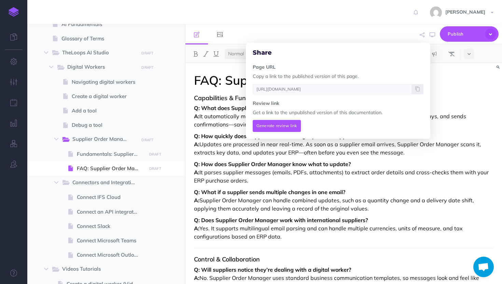
click at [225, 146] on p "Q: How quickly does Supplier Order Manager process supplier emails? A: Updates …" at bounding box center [344, 144] width 300 height 25
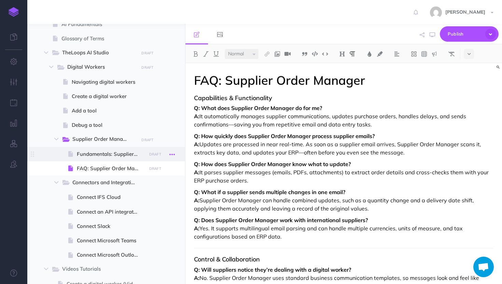
click at [170, 156] on icon "button" at bounding box center [171, 154] width 5 height 8
click at [124, 156] on span "Fundamentals: Supplier Order Manager" at bounding box center [110, 154] width 67 height 8
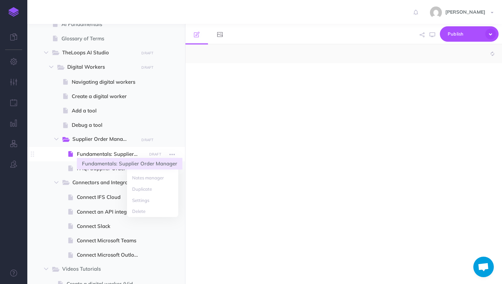
select select "null"
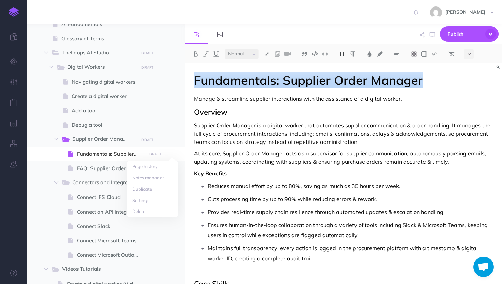
drag, startPoint x: 424, startPoint y: 84, endPoint x: 186, endPoint y: 83, distance: 237.8
copy h1 "Fundamentals: Supplier Order Manager"
click at [171, 154] on icon "button" at bounding box center [171, 154] width 5 height 8
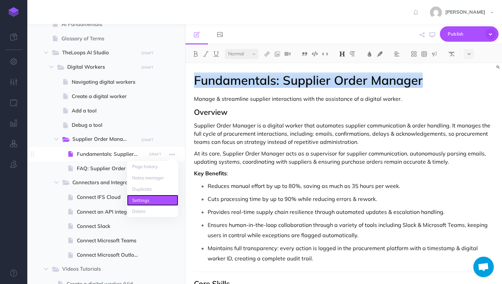
click at [151, 197] on link "Settings" at bounding box center [152, 200] width 51 height 11
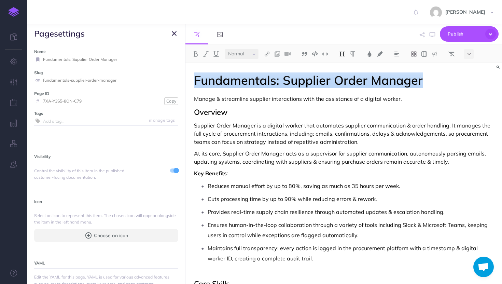
click at [176, 33] on icon "button" at bounding box center [174, 33] width 5 height 8
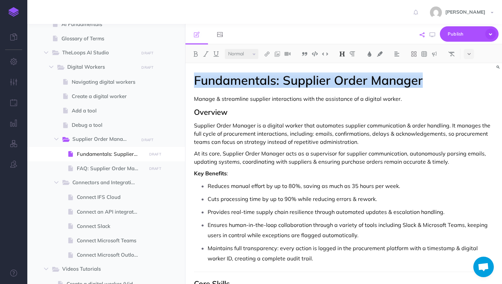
click at [423, 31] on button "button" at bounding box center [422, 35] width 8 height 20
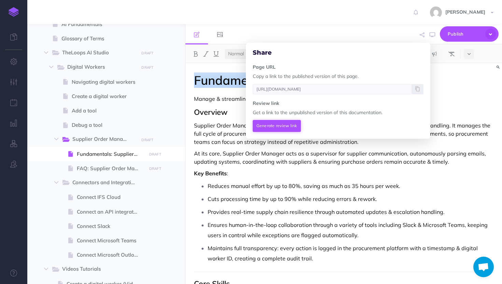
click at [287, 125] on button "Generate review link" at bounding box center [277, 126] width 48 height 12
click at [279, 125] on button "Generate review link" at bounding box center [277, 126] width 48 height 12
click at [290, 127] on button "Generate review link" at bounding box center [277, 126] width 48 height 12
click at [289, 166] on p "At its core, Supplier Order Manager acts as a supervisor for supplier communica…" at bounding box center [344, 157] width 300 height 16
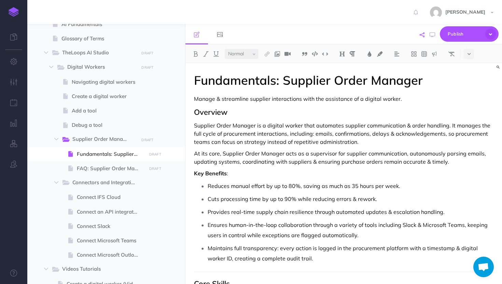
click at [426, 34] on button "button" at bounding box center [422, 35] width 8 height 20
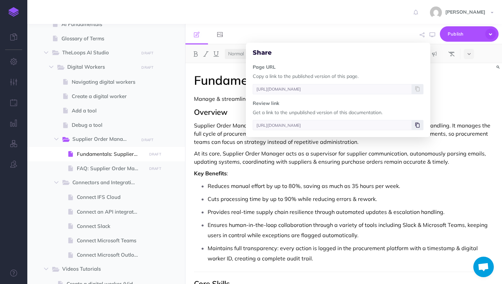
click at [417, 125] on icon at bounding box center [417, 125] width 4 height 4
click at [470, 131] on p "Supplier Order Manager is a digital worker that automates supplier communicatio…" at bounding box center [344, 133] width 300 height 25
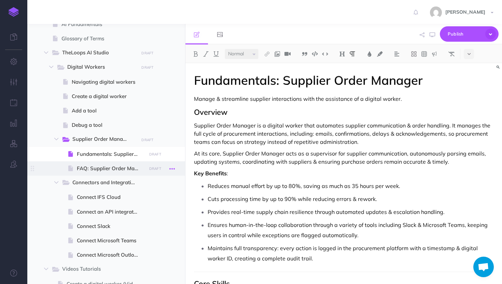
click at [169, 167] on icon "button" at bounding box center [171, 169] width 5 height 8
click at [118, 170] on span "FAQ: Supplier Order Manager" at bounding box center [110, 168] width 67 height 8
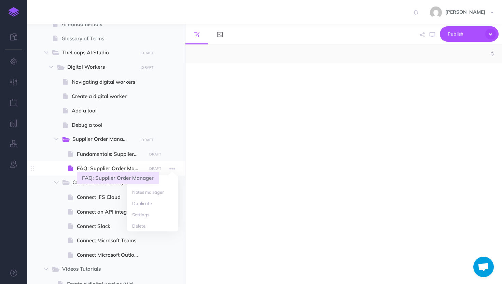
select select "null"
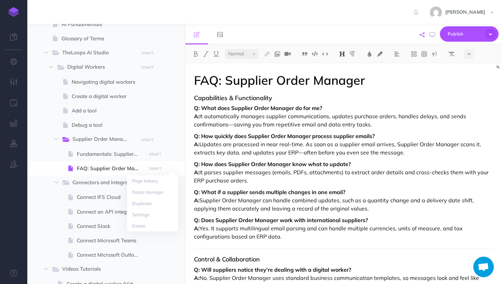
click at [421, 36] on icon "button" at bounding box center [422, 34] width 5 height 5
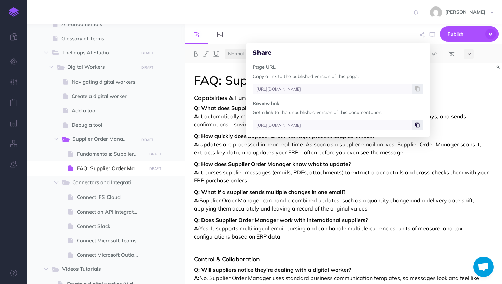
click at [418, 126] on icon at bounding box center [417, 125] width 4 height 4
click at [263, 189] on strong "Q: What if a supplier sends multiple changes in one email?" at bounding box center [269, 192] width 151 height 7
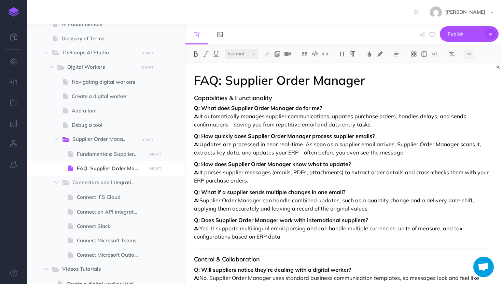
click at [289, 236] on p "Q: Does Supplier Order Manager work with international suppliers? A: Yes. It su…" at bounding box center [344, 228] width 300 height 25
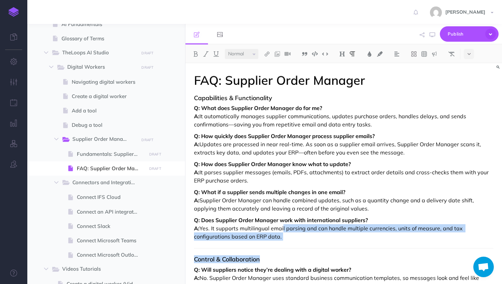
copy div "il parsing and can handle multiple currencies, units of measure, and tax config…"
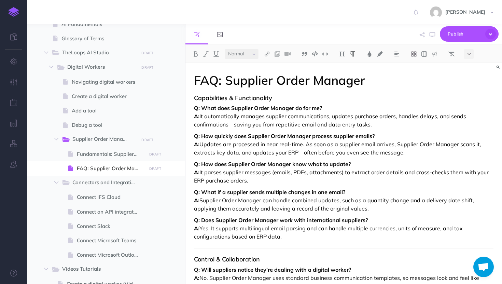
click at [196, 96] on h3 "Capabilities & Functionality" at bounding box center [344, 98] width 300 height 7
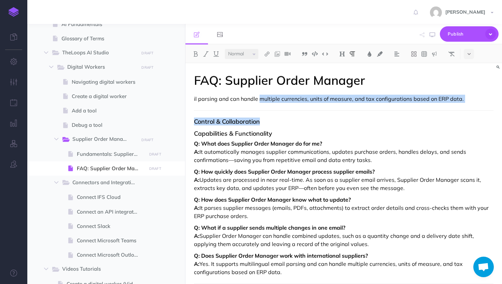
click at [277, 123] on h3 "Control & Collaboration" at bounding box center [344, 121] width 300 height 7
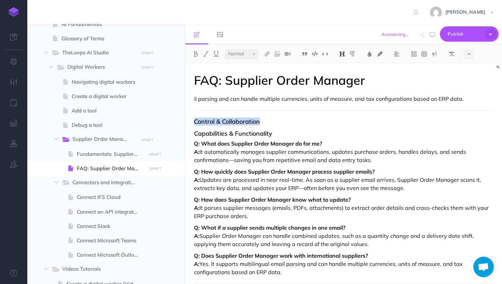
drag, startPoint x: 272, startPoint y: 121, endPoint x: 190, endPoint y: 120, distance: 82.3
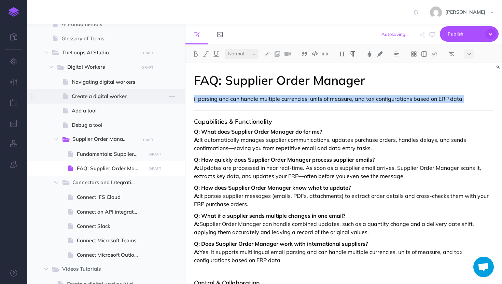
drag, startPoint x: 472, startPoint y: 102, endPoint x: 134, endPoint y: 101, distance: 338.2
click at [133, 101] on div "TheLoops Help Center Collapse all Expand all Expand to root folders [URL][DOMAI…" at bounding box center [264, 154] width 475 height 260
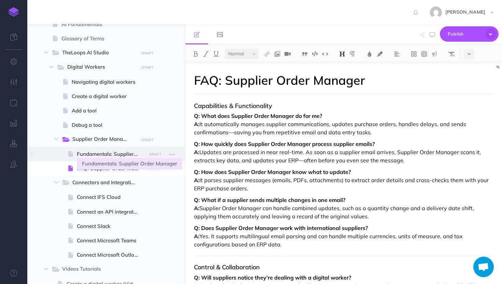
click at [124, 151] on span "Fundamentals: Supplier Order Manager" at bounding box center [110, 154] width 67 height 8
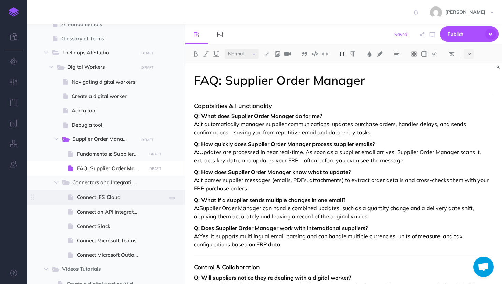
click at [110, 198] on span "Connect IFS Cloud" at bounding box center [110, 197] width 67 height 8
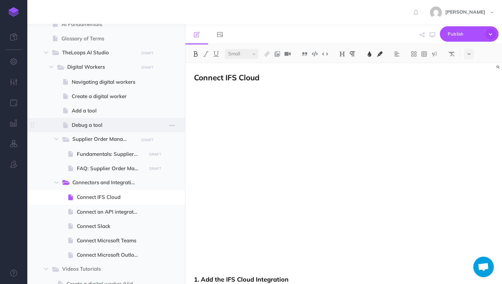
click at [110, 125] on span "Debug a tool" at bounding box center [108, 125] width 72 height 8
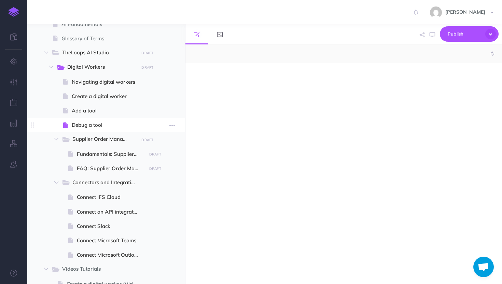
select select "null"
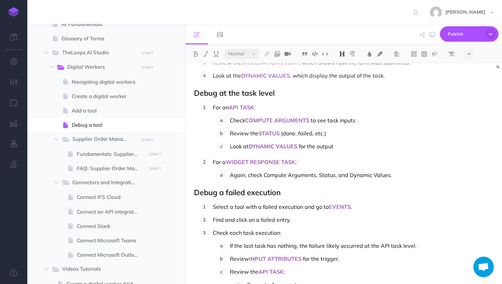
scroll to position [430, 0]
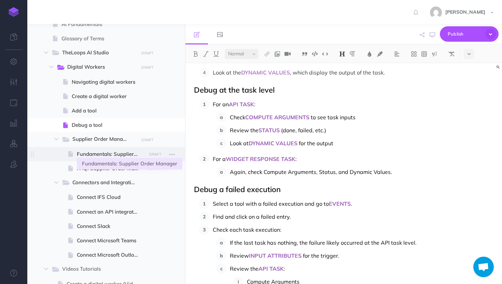
click at [112, 155] on span "Fundamentals: Supplier Order Manager" at bounding box center [110, 154] width 67 height 8
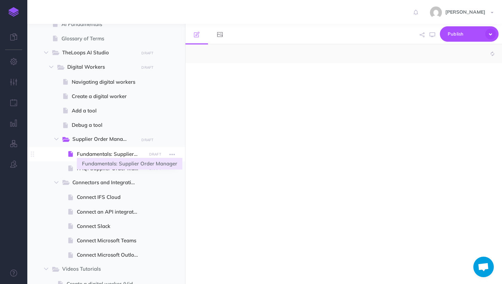
select select "null"
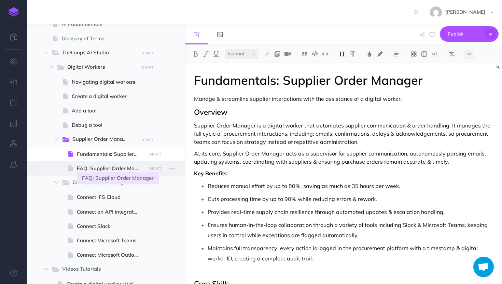
click at [111, 171] on span "FAQ: Supplier Order Manager" at bounding box center [110, 168] width 67 height 8
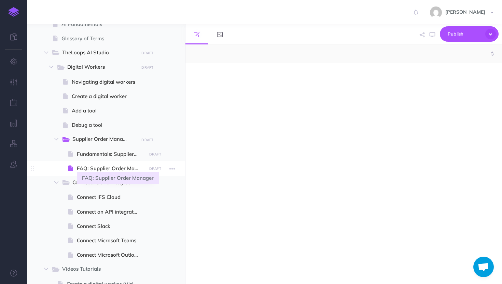
select select "null"
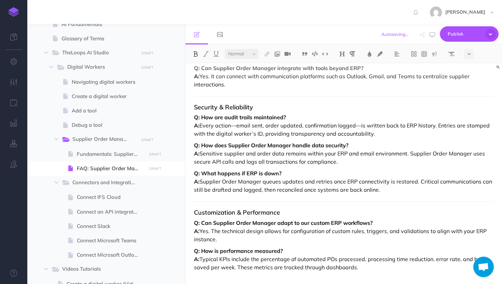
scroll to position [383, 0]
click at [460, 260] on p "Q: How is performance measured? A: Typical KPIs include the percentage of autom…" at bounding box center [344, 258] width 300 height 25
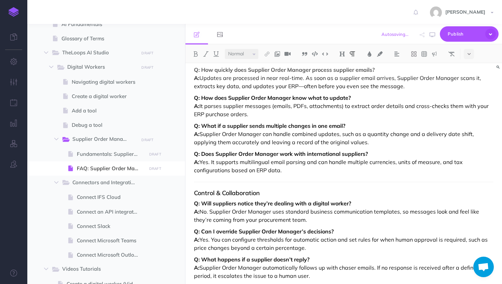
scroll to position [0, 0]
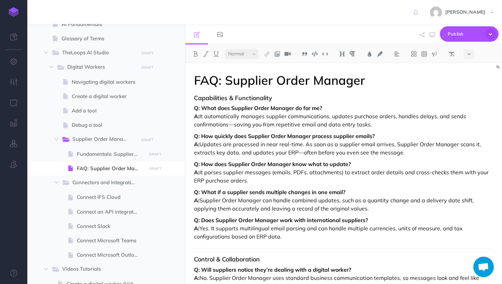
click at [443, 116] on p "Q: What does Supplier Order Manager do for me? A: It automatically manages supp…" at bounding box center [344, 116] width 300 height 25
click at [292, 124] on p "Q: What does Supplier Order Manager do for me? A: It automatically manages supp…" at bounding box center [344, 116] width 300 height 25
click at [249, 151] on p "Q: How quickly does Supplier Order Manager process supplier emails? A: Updates …" at bounding box center [344, 144] width 300 height 25
click at [411, 174] on p "Q: How does Supplier Order Manager know what to update? A: It parses supplier m…" at bounding box center [344, 172] width 300 height 25
click at [417, 200] on p "Q: What if a supplier sends multiple changes in one email? A: Supplier Order Ma…" at bounding box center [344, 200] width 300 height 25
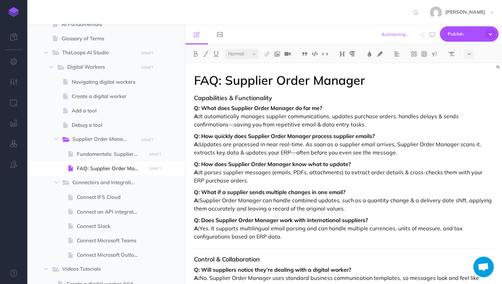
click at [245, 207] on p "Q: What if a supplier sends multiple changes in one email? A: Supplier Order Ma…" at bounding box center [344, 200] width 300 height 25
click at [316, 224] on p "Q: Does Supplier Order Manager work with international suppliers? A: Yes. It su…" at bounding box center [344, 228] width 300 height 25
click at [444, 230] on p "Q: Does Supplier Order Manager work with international suppliers? A: Yes. It su…" at bounding box center [344, 228] width 300 height 25
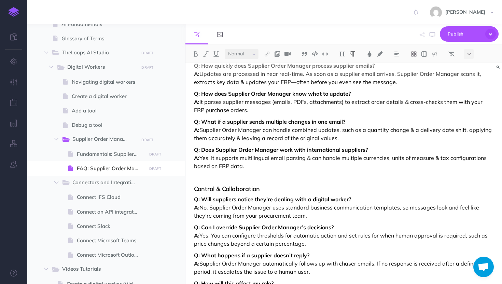
scroll to position [74, 0]
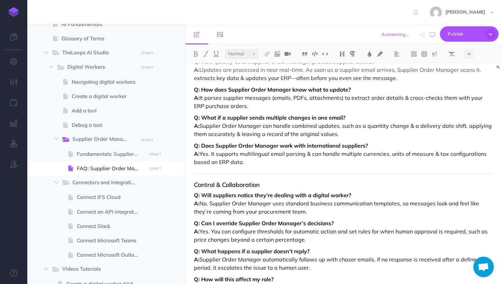
click at [455, 202] on p "Q: Will suppliers notice they’re dealing with a digital worker? A: No. Supplier…" at bounding box center [344, 203] width 300 height 25
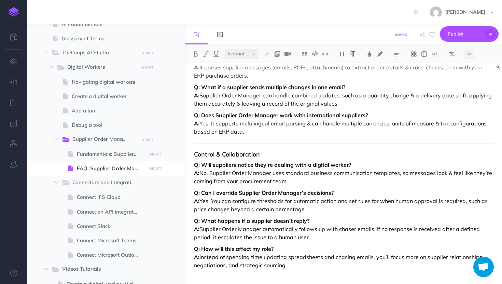
scroll to position [134, 0]
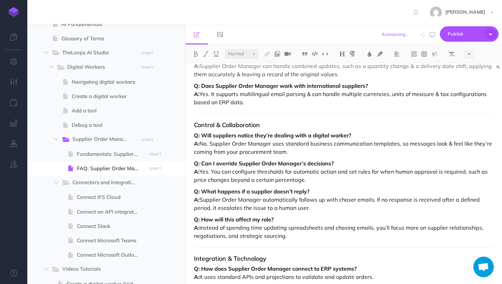
click at [348, 170] on p "Q: Can I override Supplier Order Manager’s decisions? A: Yes. You can configure…" at bounding box center [344, 171] width 300 height 25
click at [334, 228] on p "Q: How will this affect my role? A: Instead of spending time updating spreadshe…" at bounding box center [344, 227] width 300 height 25
click at [238, 234] on p "Q: How will this affect my role? A: Instead of spending time updating spreadshe…" at bounding box center [344, 227] width 300 height 25
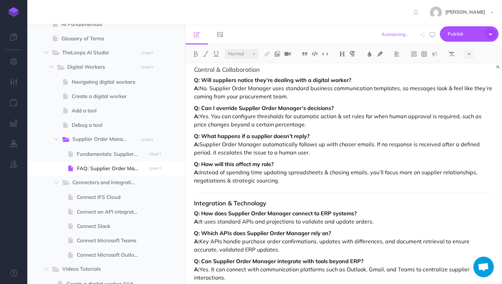
scroll to position [224, 0]
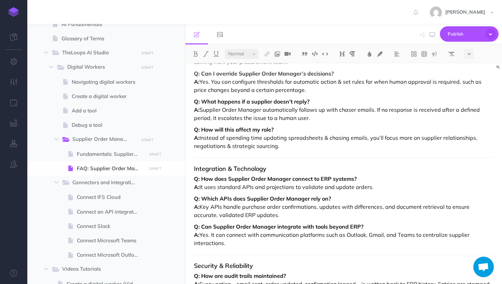
click at [265, 184] on p "Q: How does Supplier Order Manager connect to ERP systems? A: It uses standard …" at bounding box center [344, 183] width 300 height 16
click at [325, 185] on p "Q: How does Supplier Order Manager connect to ERP systems? A: It uses standard …" at bounding box center [344, 183] width 300 height 16
click at [395, 207] on p "Q: Which APIs does Supplier Order Manager rely on? A: Key APIs handle purchase …" at bounding box center [344, 206] width 300 height 25
click at [396, 232] on p "Q: Can Supplier Order Manager integrate with tools beyond ERP? A: Yes. It can c…" at bounding box center [344, 234] width 300 height 25
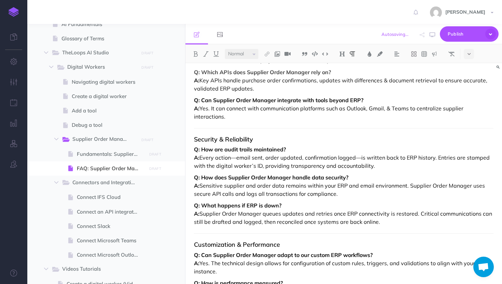
scroll to position [353, 0]
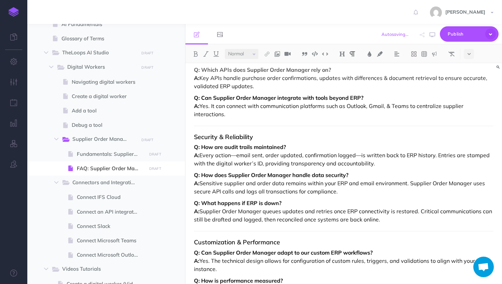
click at [335, 162] on p "Q: How are audit trails maintained? A: Every action—email sent, order updated, …" at bounding box center [344, 155] width 300 height 25
click at [258, 183] on p "Q: How does Supplier Order Manager handle data security? A: Sensitive supplier …" at bounding box center [344, 183] width 300 height 25
click at [354, 184] on p "Q: How does Supplier Order Manager handle data security? A: Sensitive supplier …" at bounding box center [344, 183] width 300 height 25
click at [228, 191] on p "Q: How does Supplier Order Manager handle data security? A: Sensitive supplier …" at bounding box center [344, 183] width 300 height 25
click at [314, 210] on p "Q: What happens if ERP is down? A: Supplier Order Manager queues updates and re…" at bounding box center [344, 211] width 300 height 25
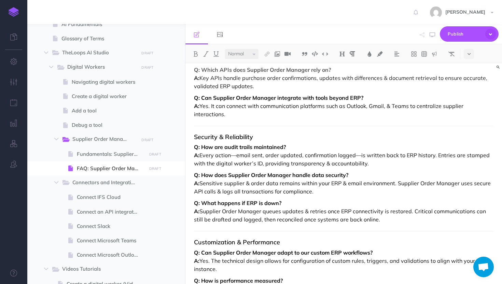
click at [241, 218] on p "Q: What happens if ERP is down? A: Supplier Order Manager queues updates & retr…" at bounding box center [344, 211] width 300 height 25
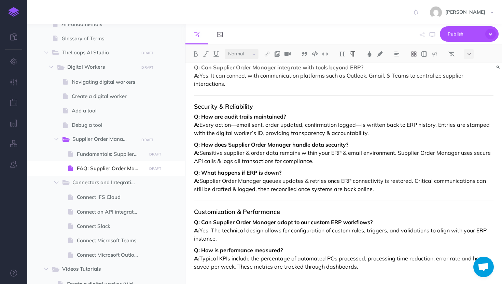
click at [401, 229] on p "Q: Can Supplier Order Manager adapt to our custom ERP workflows? A: Yes. The te…" at bounding box center [344, 230] width 300 height 25
click at [470, 258] on p "Q: How is performance measured? A: Typical KPIs include the percentage of autom…" at bounding box center [344, 258] width 300 height 25
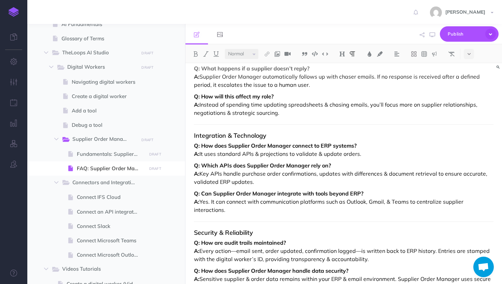
scroll to position [104, 0]
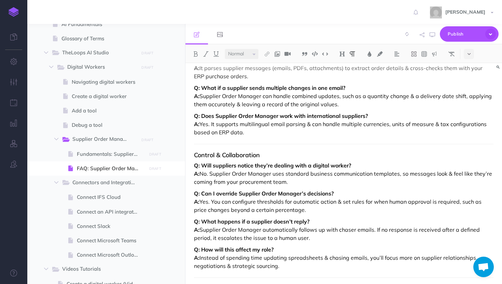
click at [373, 7] on div "[PERSON_NAME] Settings Account Settings Teams docsteam IFSloops Team Support Do…" at bounding box center [251, 12] width 492 height 24
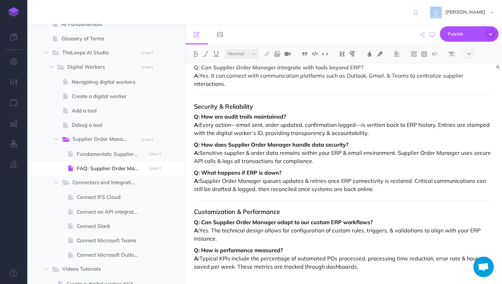
scroll to position [0, 0]
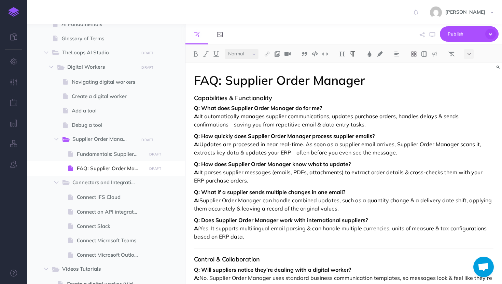
click at [296, 152] on p "Q: How quickly does Supplier Order Manager process supplier emails? A: Updates …" at bounding box center [344, 144] width 300 height 25
click at [326, 189] on strong "Q: What if a supplier sends multiple changes in one email?" at bounding box center [269, 192] width 151 height 7
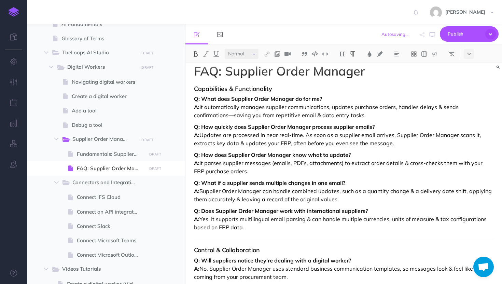
scroll to position [10, 0]
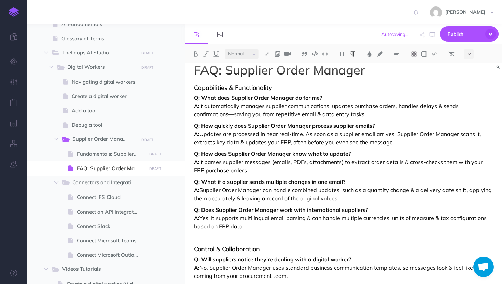
click at [199, 115] on p "Q: What does Supplier Order Manager do for me? A: It automatically manages supp…" at bounding box center [344, 106] width 300 height 25
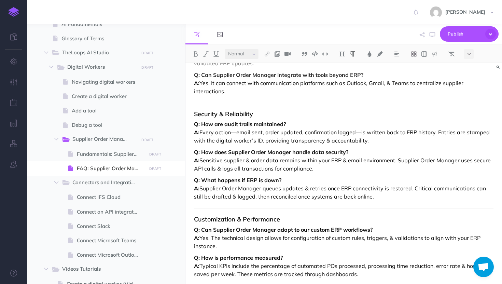
scroll to position [379, 0]
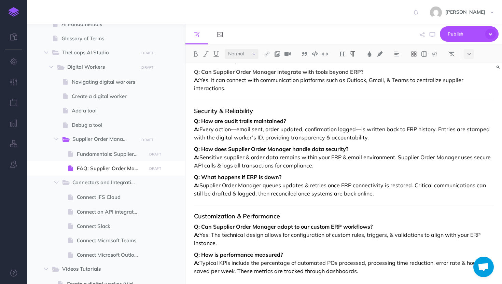
click at [357, 127] on p "Q: How are audit trails maintained? A: Every action—email sent, order updated, …" at bounding box center [344, 129] width 300 height 25
click at [239, 129] on p "Q: How are audit trails maintained? A: Every action—email sent, order updated, …" at bounding box center [344, 129] width 300 height 25
click at [303, 129] on p "Q: How are audit trails maintained? A: Every action, email sent, order updated,…" at bounding box center [344, 129] width 300 height 25
click at [232, 130] on p "Q: How are audit trails maintained? A: Every action, email sent, order updated …" at bounding box center [344, 129] width 300 height 25
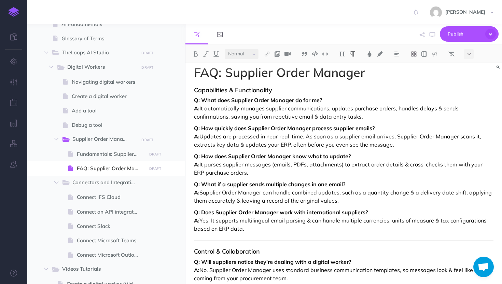
scroll to position [0, 0]
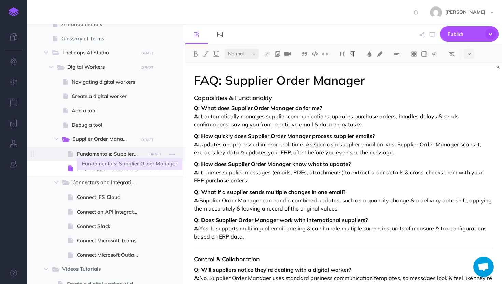
click at [114, 151] on span "Fundamentals: Supplier Order Manager" at bounding box center [110, 154] width 67 height 8
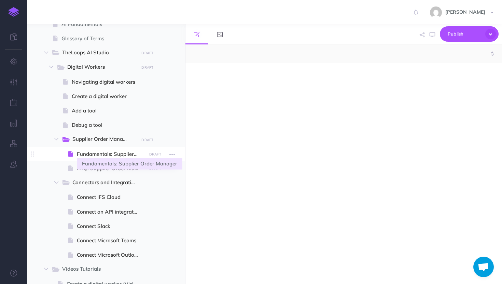
select select "null"
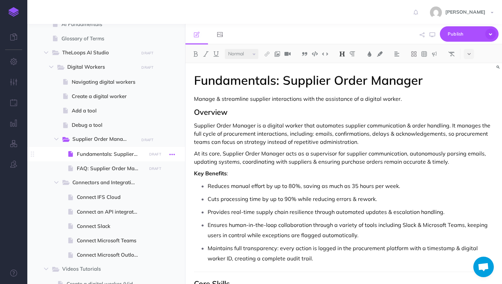
click at [174, 153] on icon "button" at bounding box center [171, 154] width 5 height 8
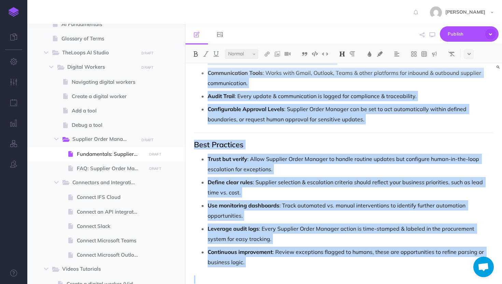
scroll to position [899, 0]
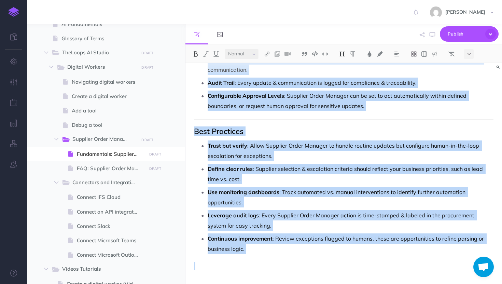
drag, startPoint x: 193, startPoint y: 81, endPoint x: 280, endPoint y: 284, distance: 220.6
click at [280, 284] on div "Fundamentals: Supplier Order Manager Manage & streamline supplier interactions …" at bounding box center [343, 173] width 317 height 221
copy div "Fundamentals: Supplier Order Manager Manage & streamline supplier interactions …"
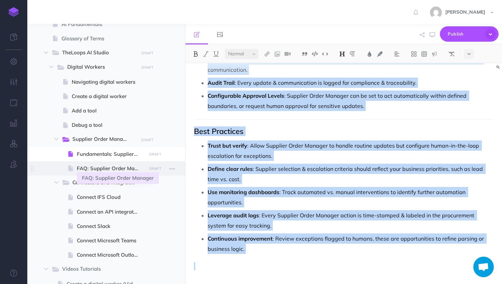
click at [111, 167] on span "FAQ: Supplier Order Manager" at bounding box center [110, 168] width 67 height 8
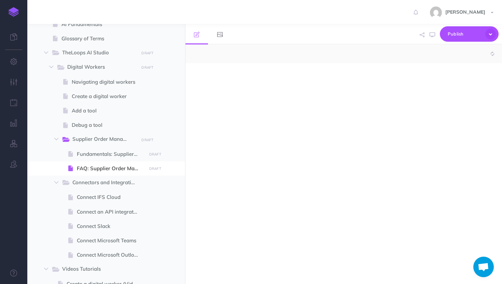
select select "null"
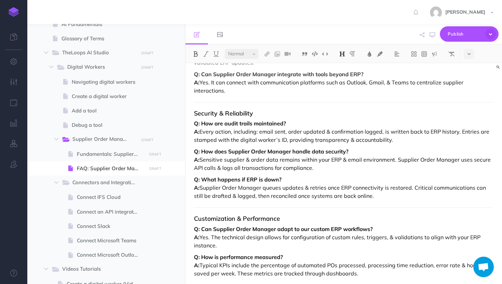
scroll to position [383, 0]
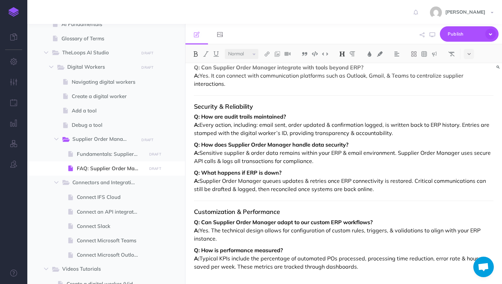
drag, startPoint x: 191, startPoint y: 79, endPoint x: 256, endPoint y: 284, distance: 214.8
copy div "FAQ: Supplier Order Manager Capabilities & Functionality Q: What does Supplier …"
